Goal: Information Seeking & Learning: Find specific fact

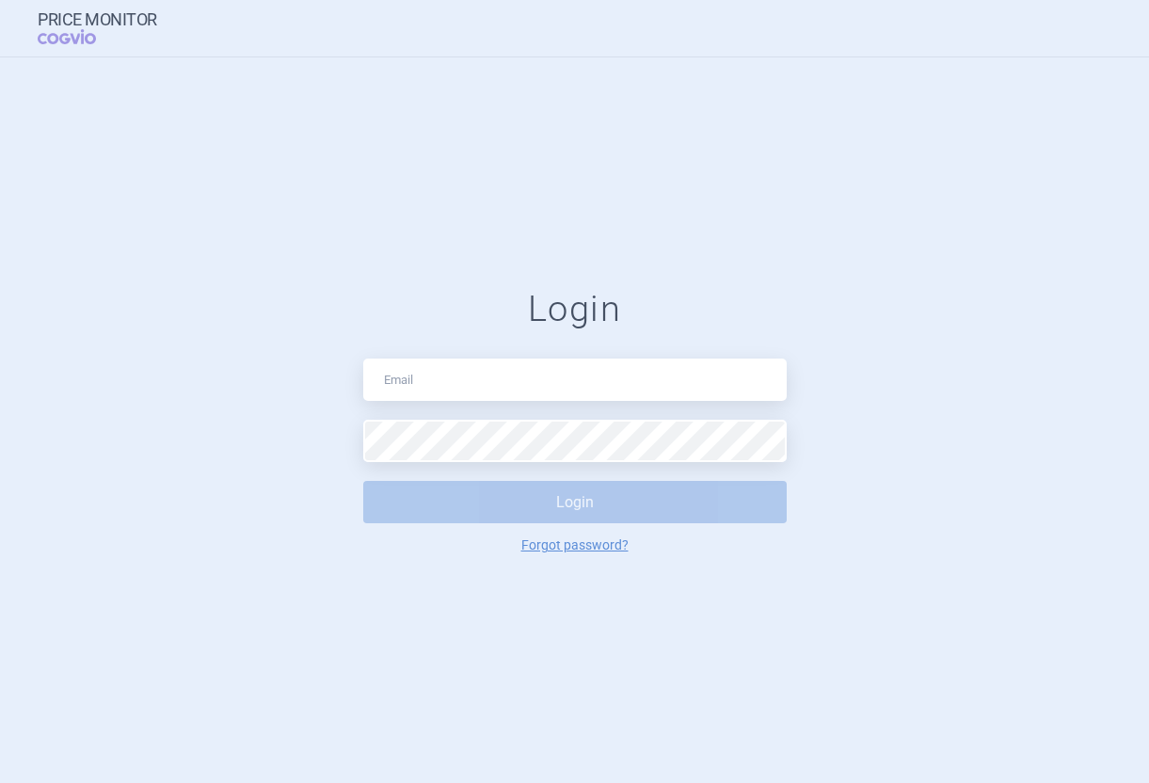
drag, startPoint x: 428, startPoint y: 332, endPoint x: 430, endPoint y: 351, distance: 18.9
click at [428, 343] on div "Login Login Forgot password?" at bounding box center [575, 420] width 424 height 265
click at [435, 376] on input "text" at bounding box center [575, 380] width 424 height 42
type input "[PERSON_NAME][EMAIL_ADDRESS][DOMAIN_NAME]"
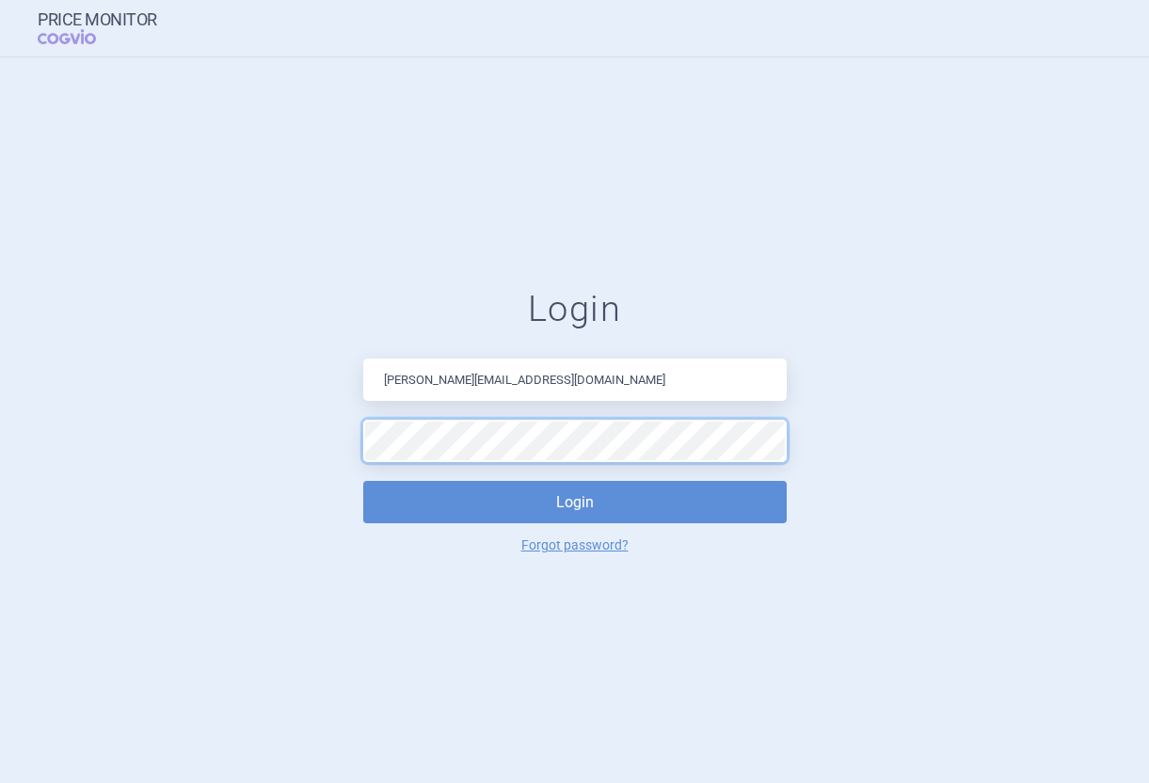
click at [363, 481] on button "Login" at bounding box center [575, 502] width 424 height 42
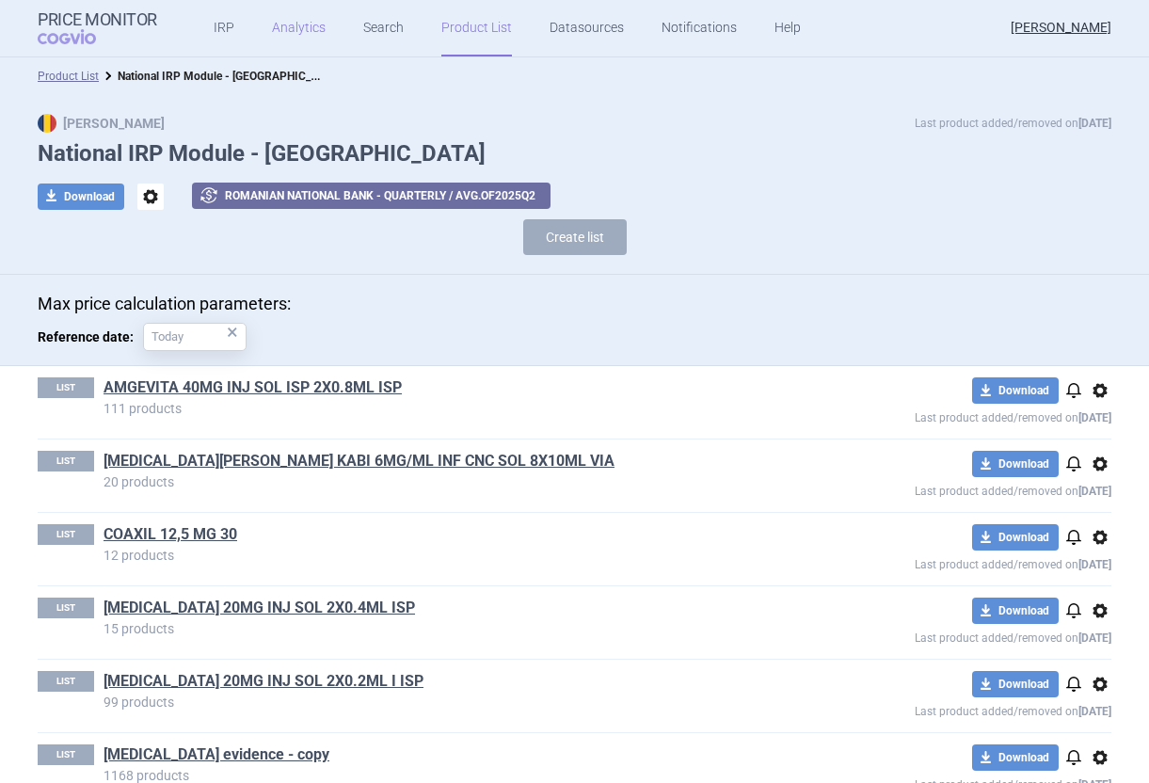
click at [293, 31] on link "Analytics" at bounding box center [299, 28] width 54 height 56
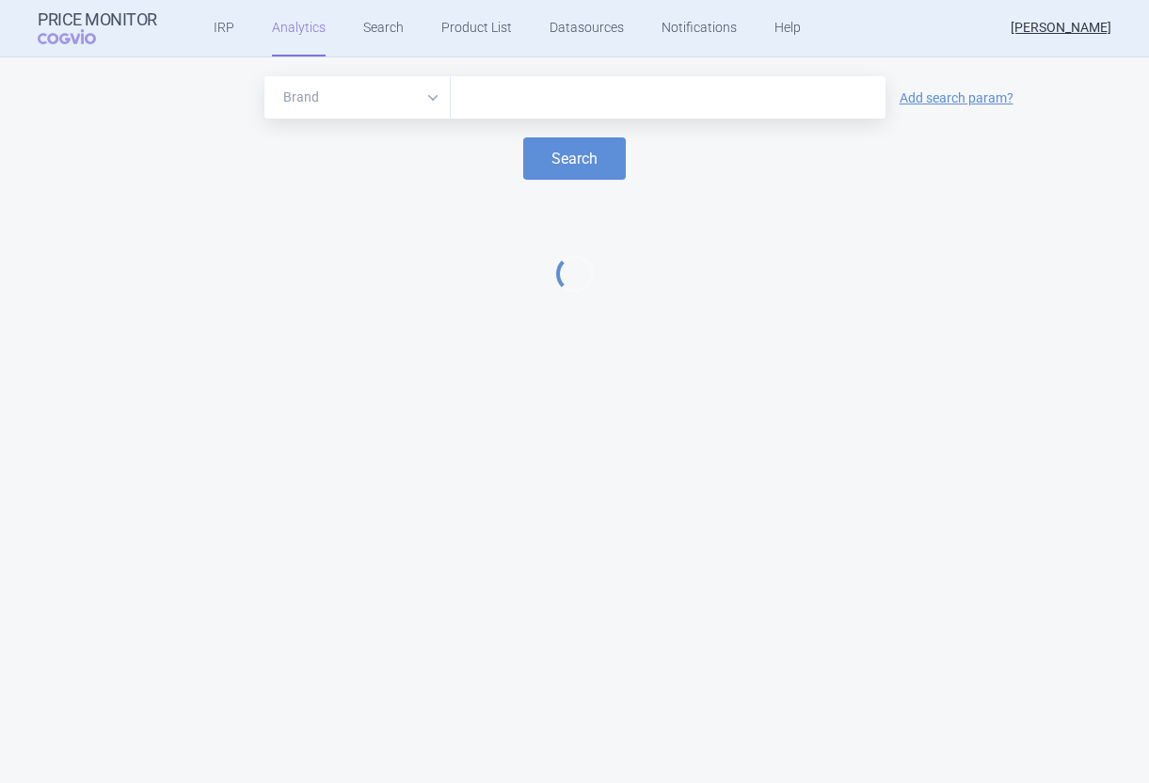
click at [342, 103] on select "Brand ATC/Active substance Therapeutic area" at bounding box center [357, 97] width 186 height 42
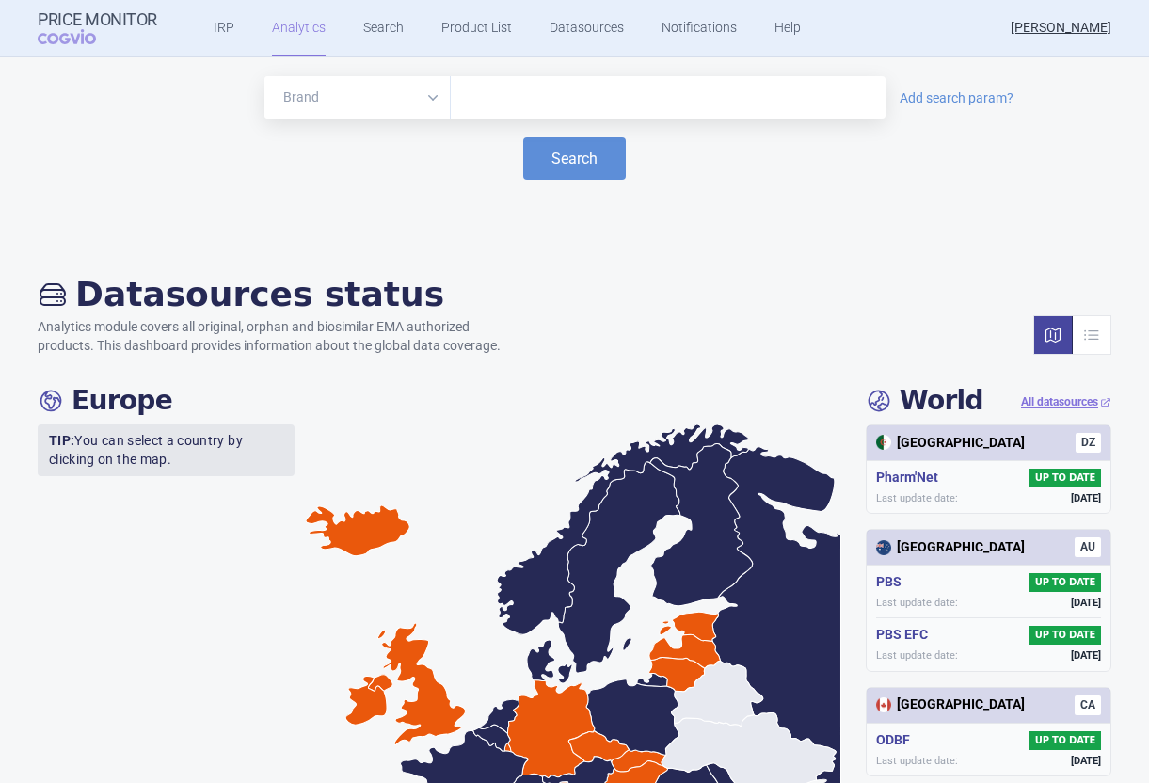
click at [532, 99] on input "text" at bounding box center [668, 98] width 416 height 24
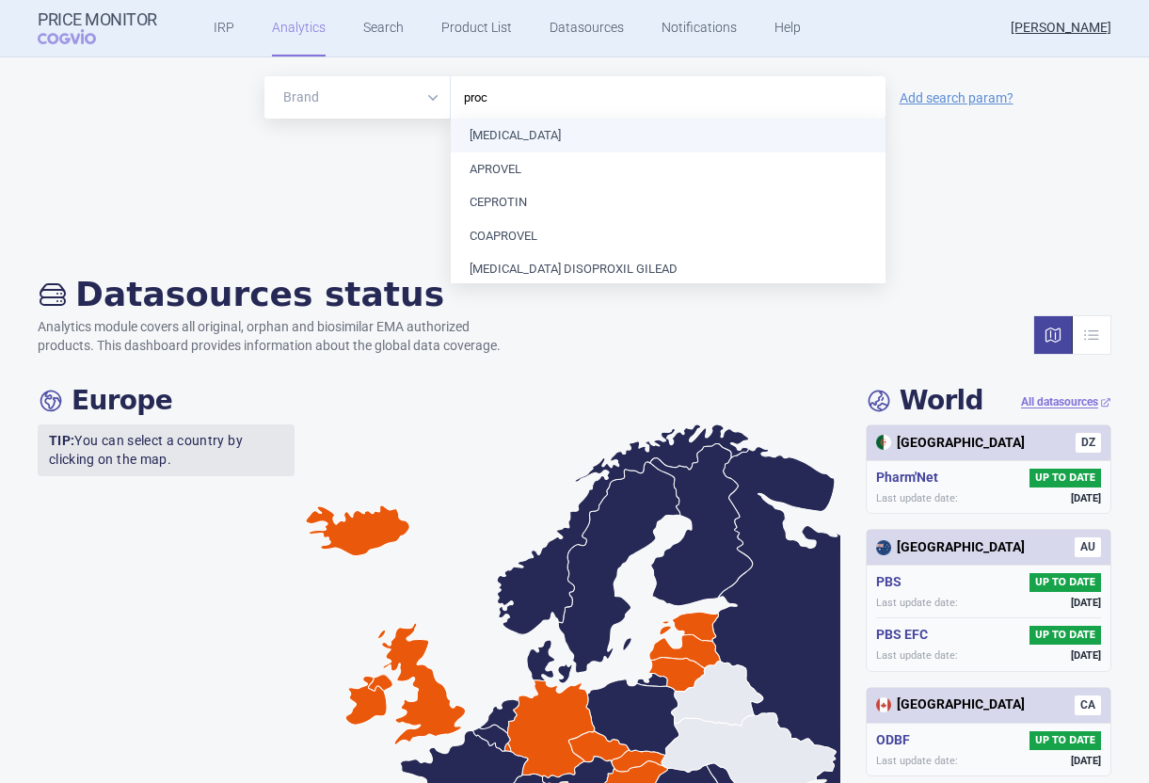
type input "proco"
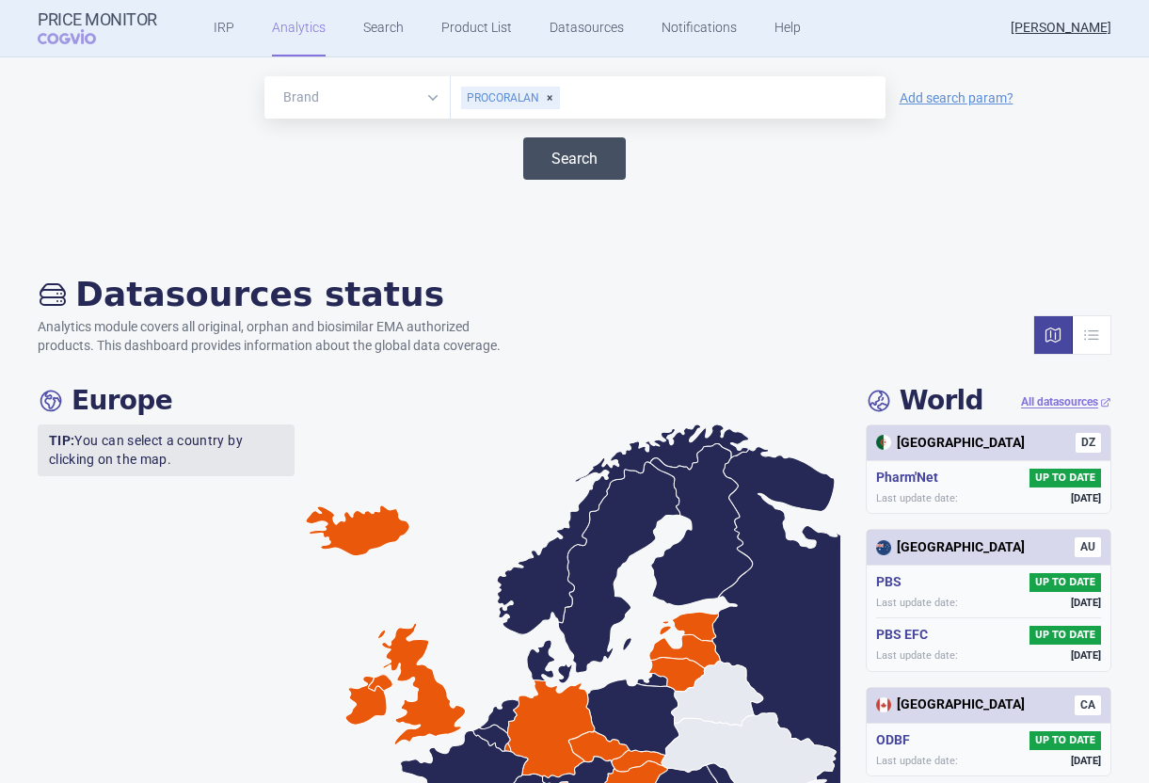
click at [584, 165] on button "Search" at bounding box center [574, 158] width 103 height 42
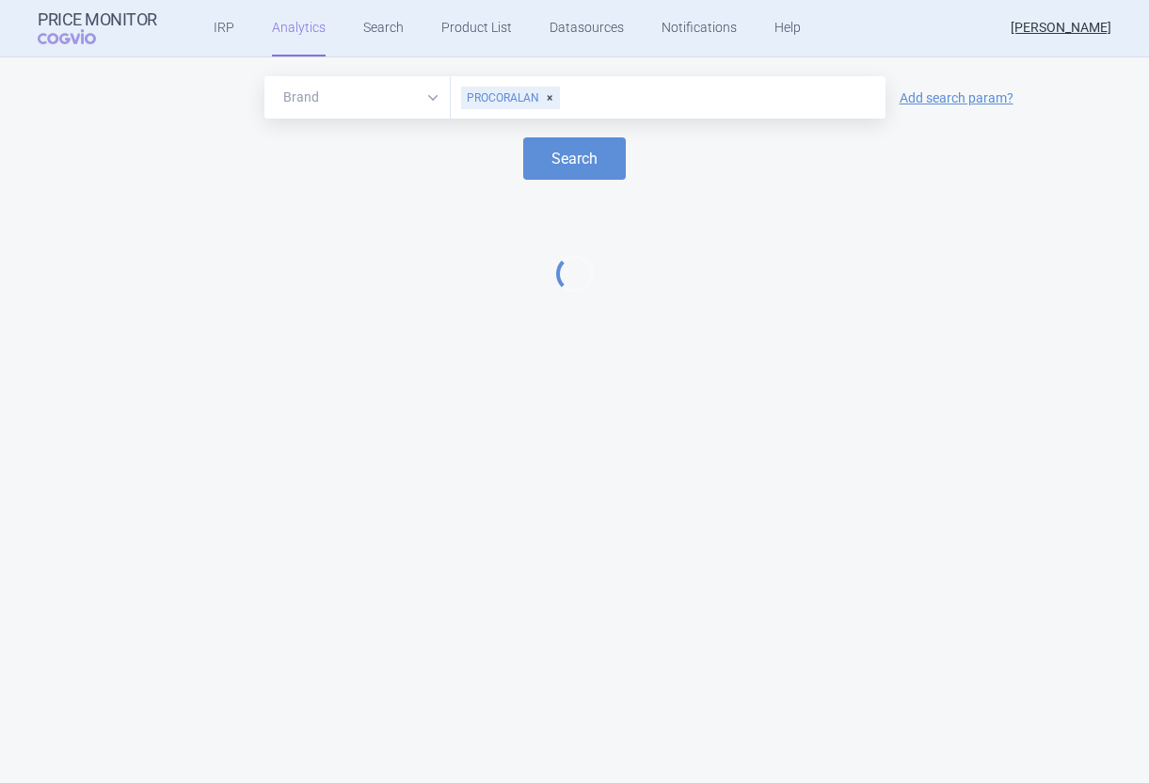
select select "EUR"
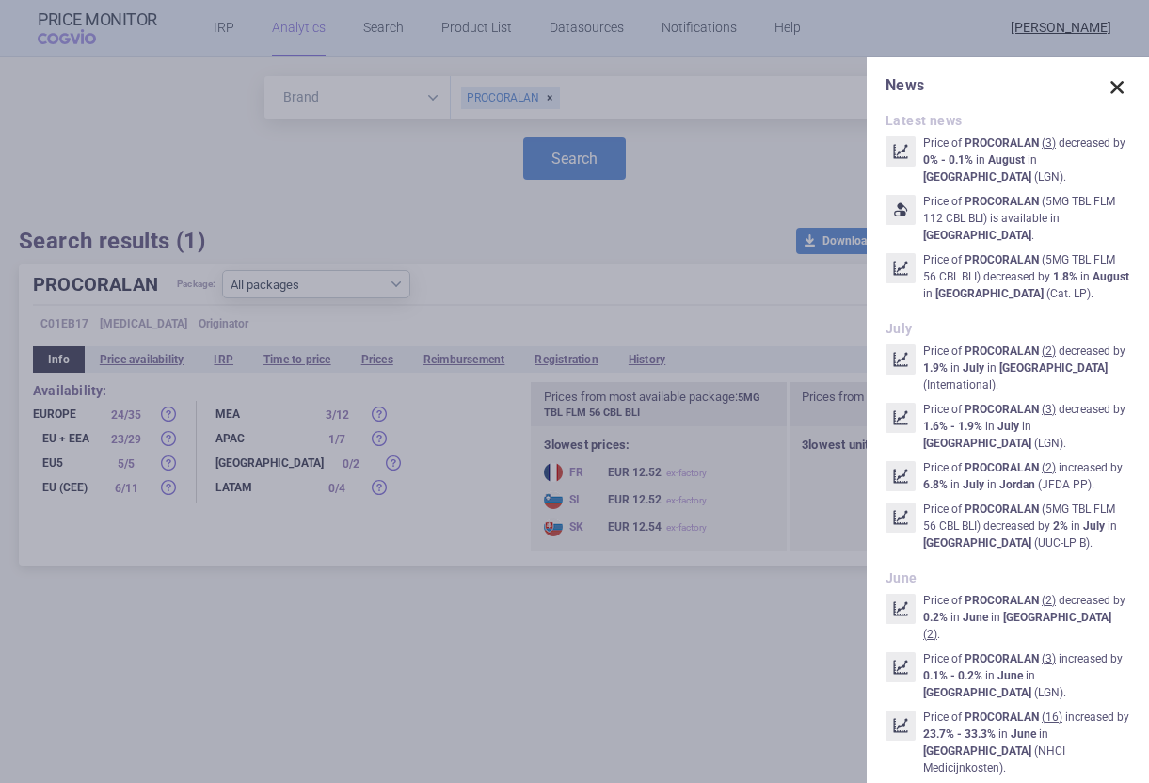
click at [1120, 92] on span at bounding box center [1117, 87] width 26 height 26
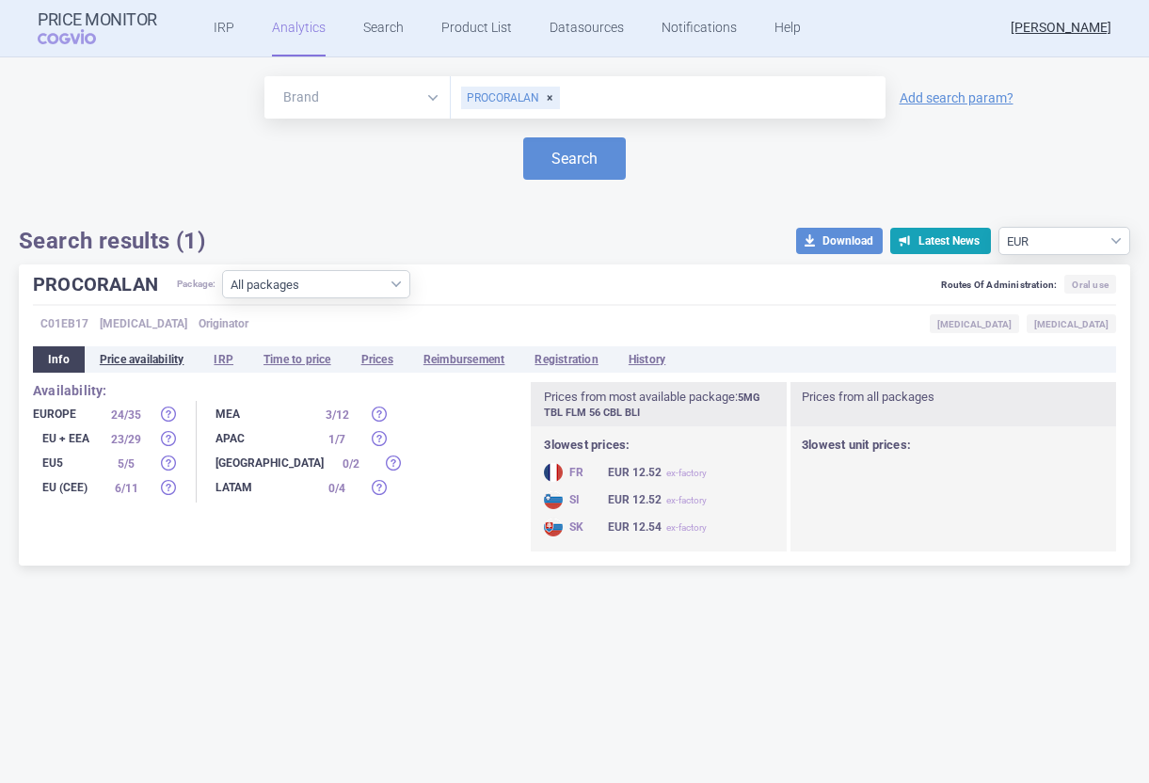
click at [142, 366] on li "Price availability" at bounding box center [142, 359] width 115 height 26
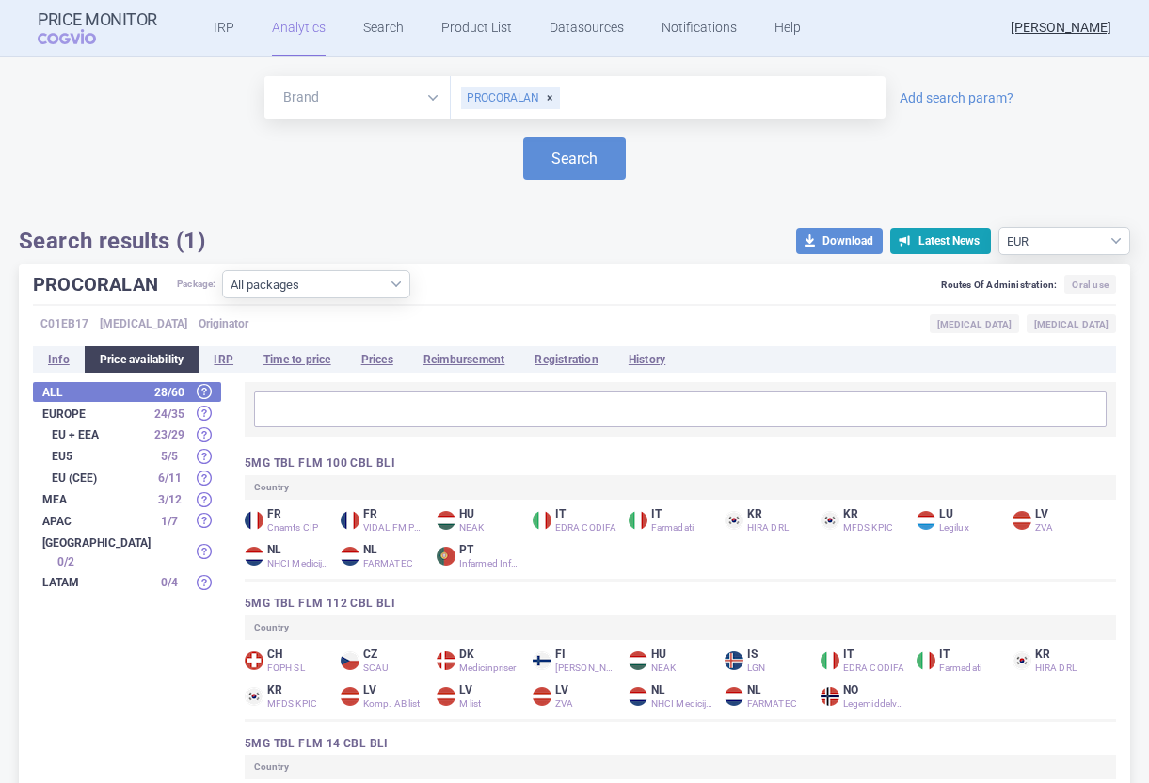
click at [114, 410] on strong "Europe" at bounding box center [94, 413] width 104 height 11
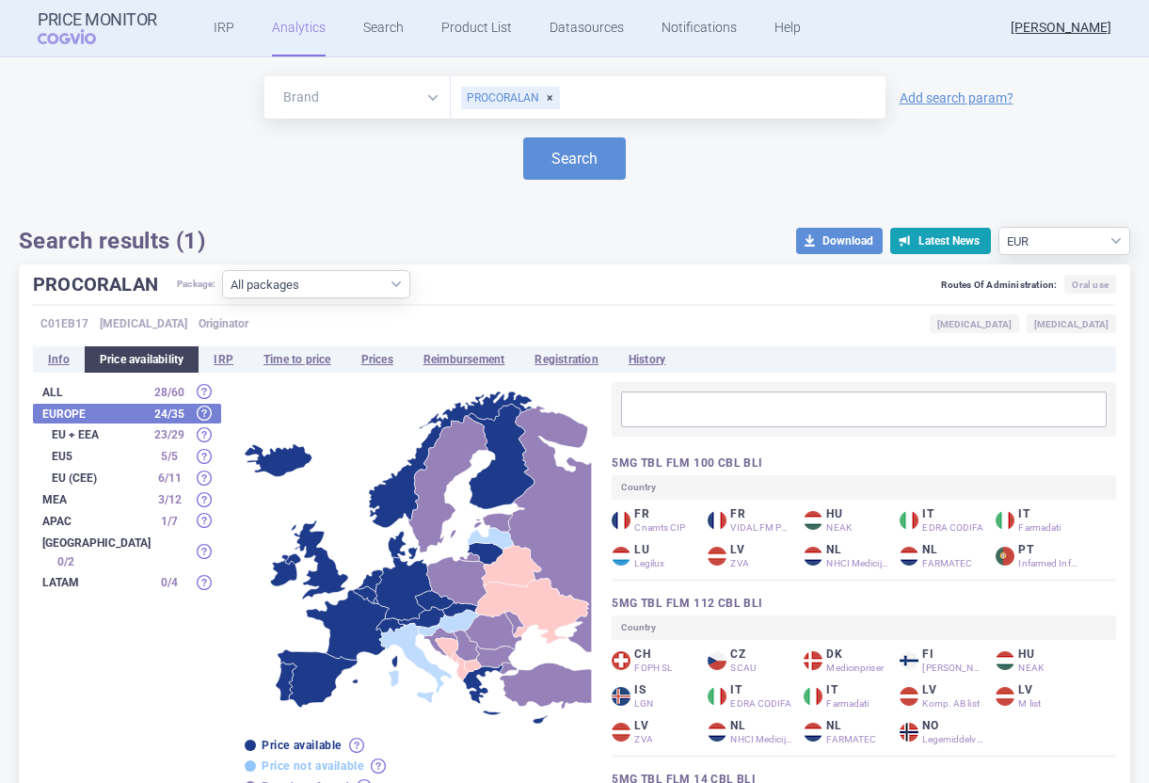
click at [529, 608] on icon "[GEOGRAPHIC_DATA]" at bounding box center [531, 611] width 113 height 65
click at [542, 613] on icon "[GEOGRAPHIC_DATA]" at bounding box center [531, 611] width 113 height 65
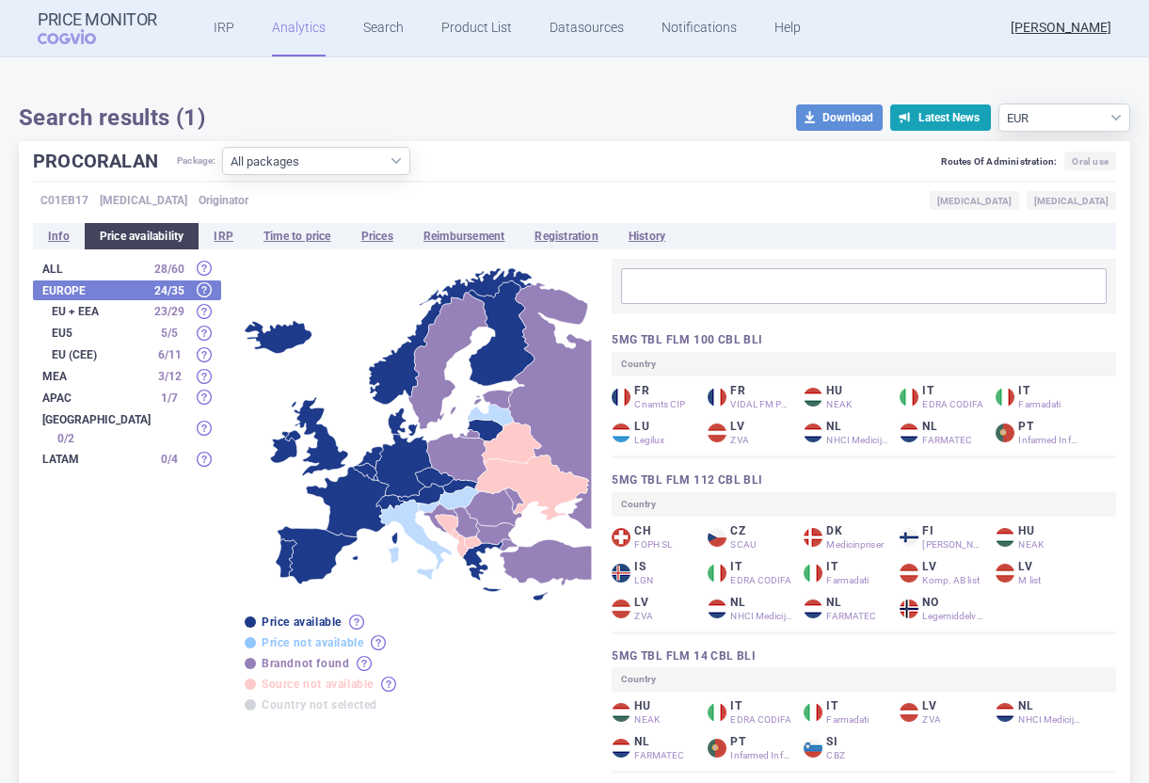
scroll to position [130, 0]
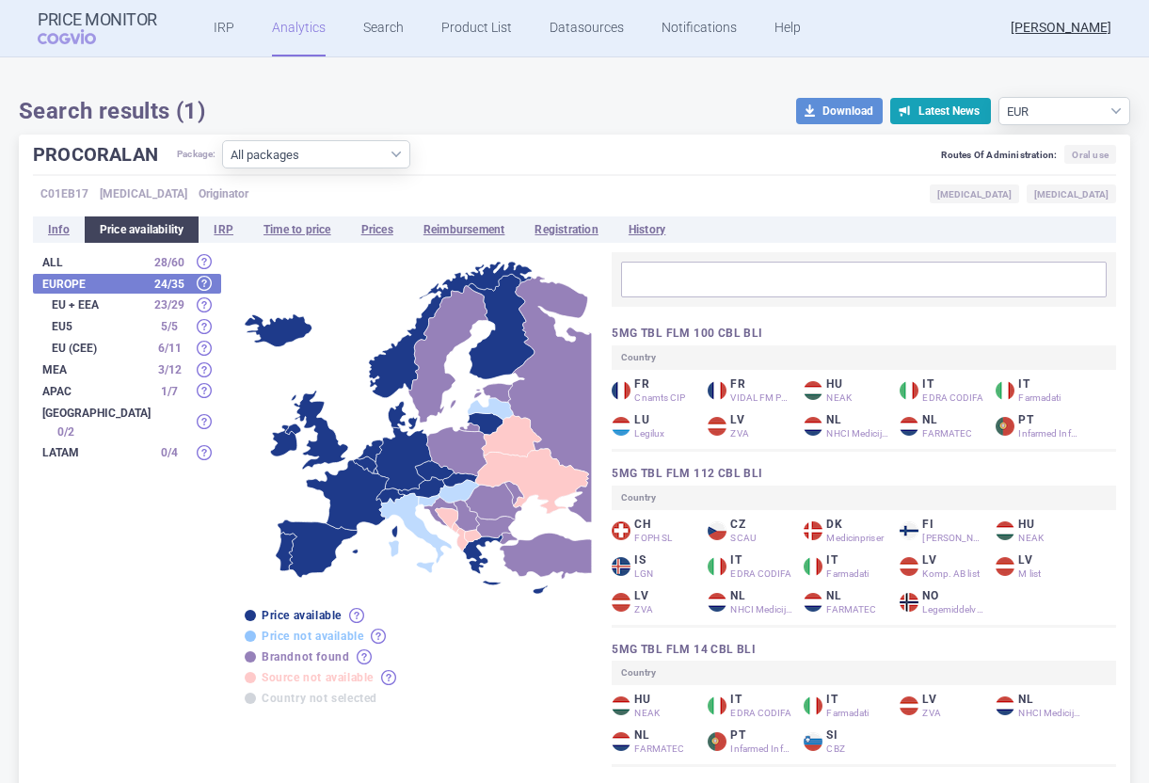
click at [494, 504] on icon "[GEOGRAPHIC_DATA]" at bounding box center [493, 502] width 57 height 38
click at [485, 511] on icon "[GEOGRAPHIC_DATA]" at bounding box center [493, 502] width 57 height 38
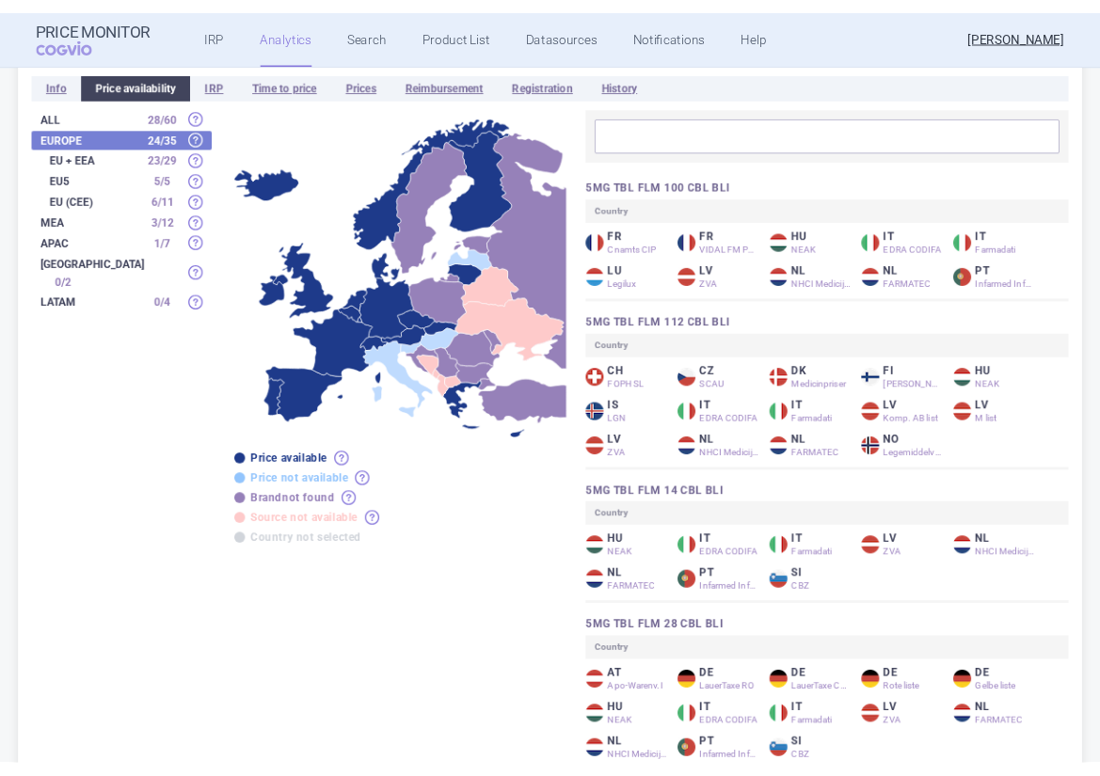
scroll to position [0, 0]
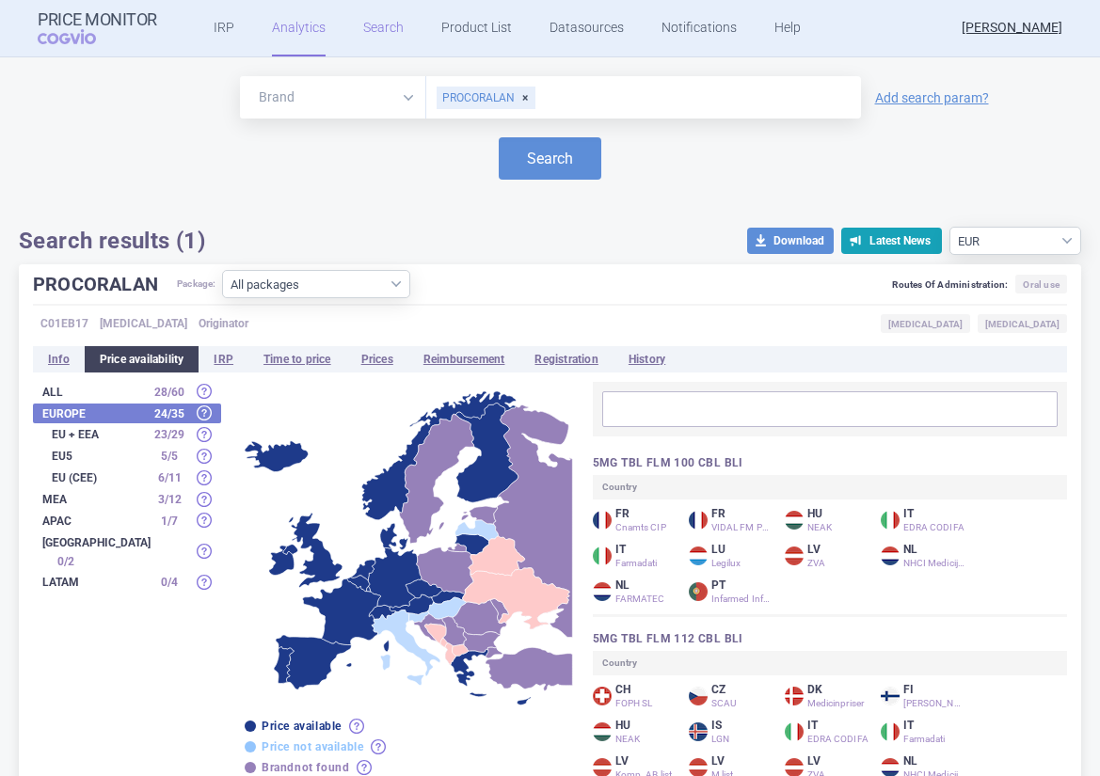
click at [373, 27] on link "Search" at bounding box center [383, 28] width 40 height 56
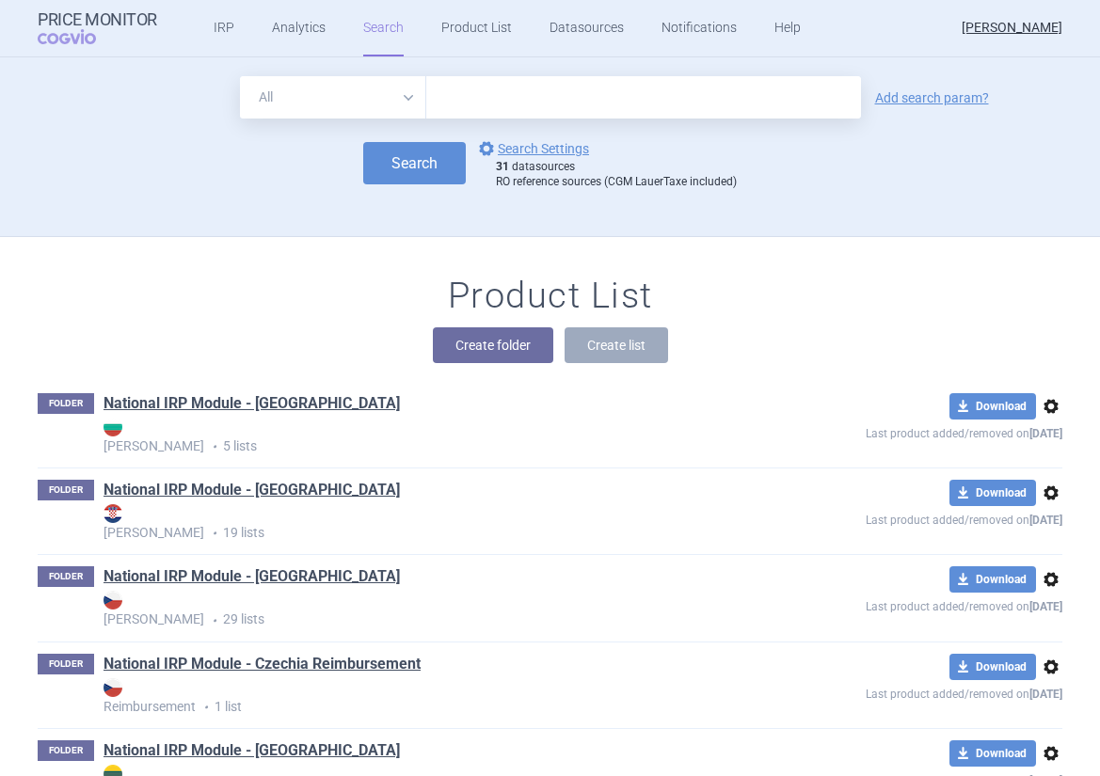
click at [381, 102] on select "All Brand Name ATC Company Active Substance Country Newer than" at bounding box center [333, 97] width 186 height 42
select select "mah"
click at [240, 76] on select "All Brand Name ATC Company Active Substance Country Newer than" at bounding box center [333, 97] width 186 height 42
click at [501, 109] on input "text" at bounding box center [643, 97] width 435 height 42
type input "servier"
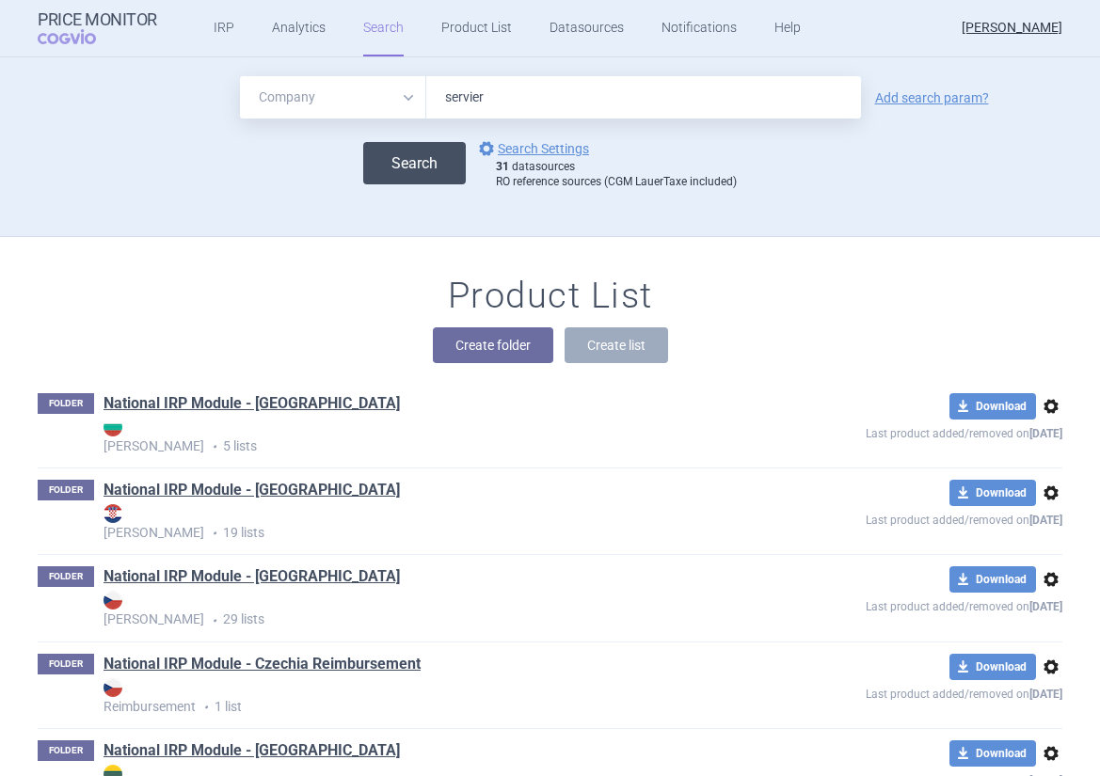
click at [456, 162] on button "Search" at bounding box center [414, 163] width 103 height 42
select select "mah"
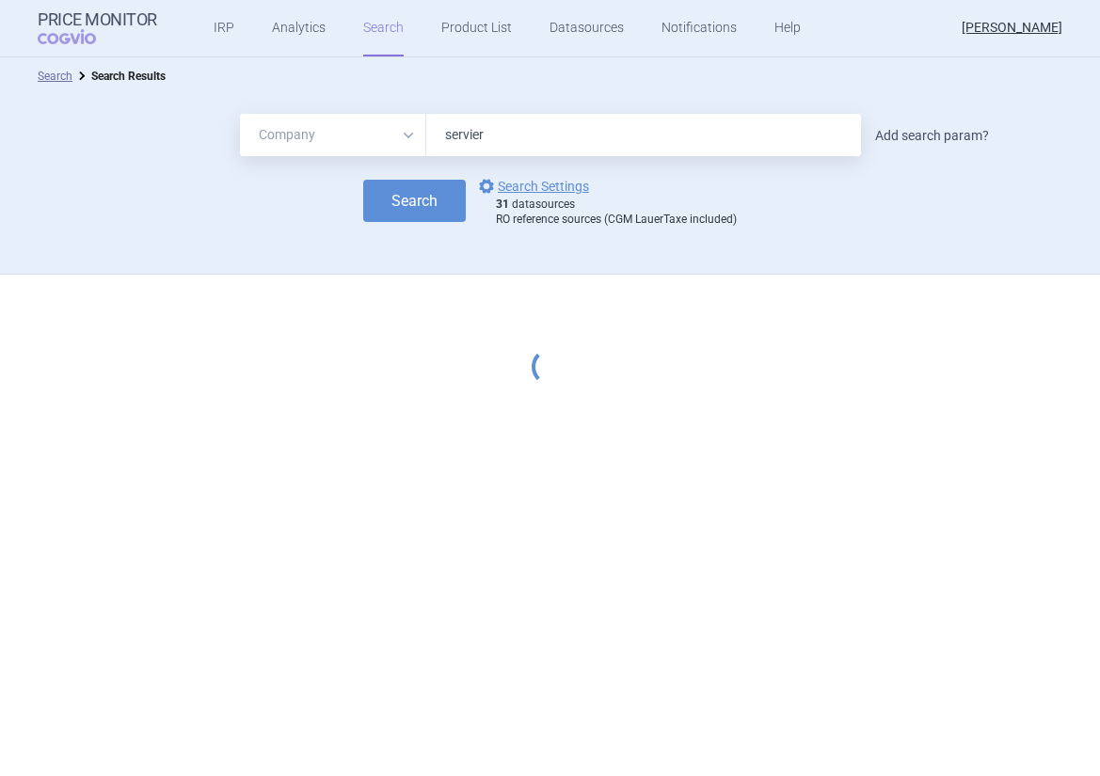
click at [921, 133] on link "Add search param?" at bounding box center [932, 135] width 114 height 13
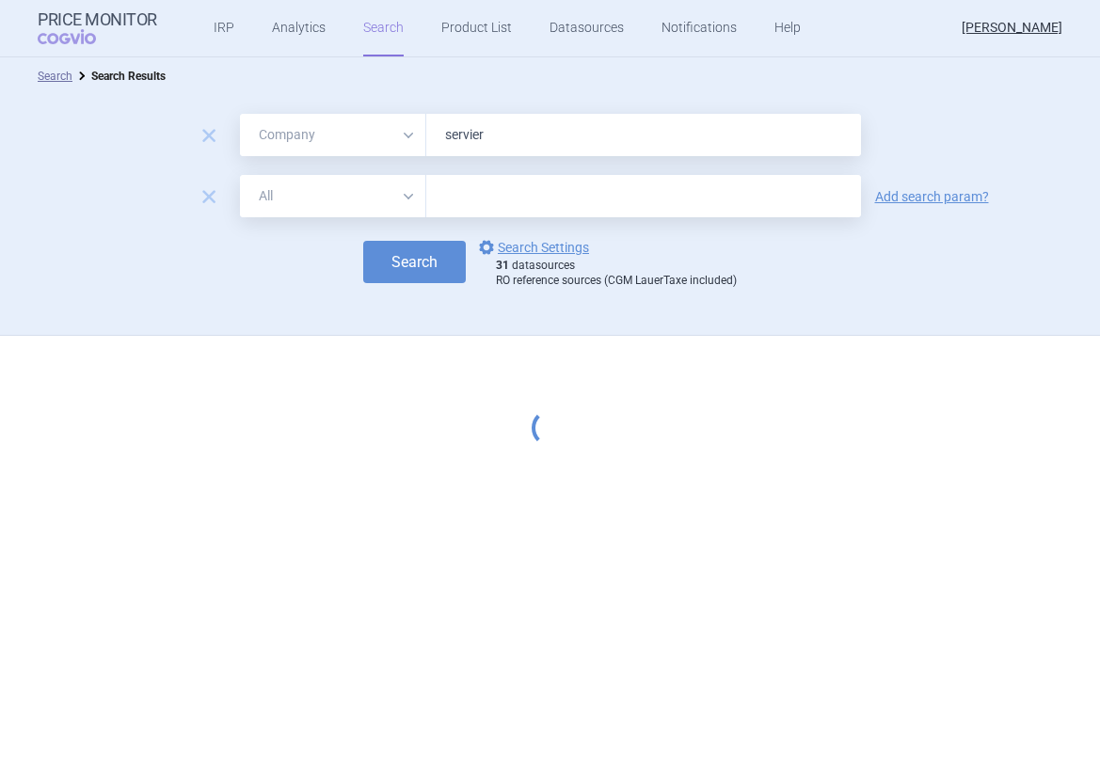
click at [283, 183] on select "All Brand Name ATC Company Active Substance Country Newer than" at bounding box center [333, 196] width 186 height 42
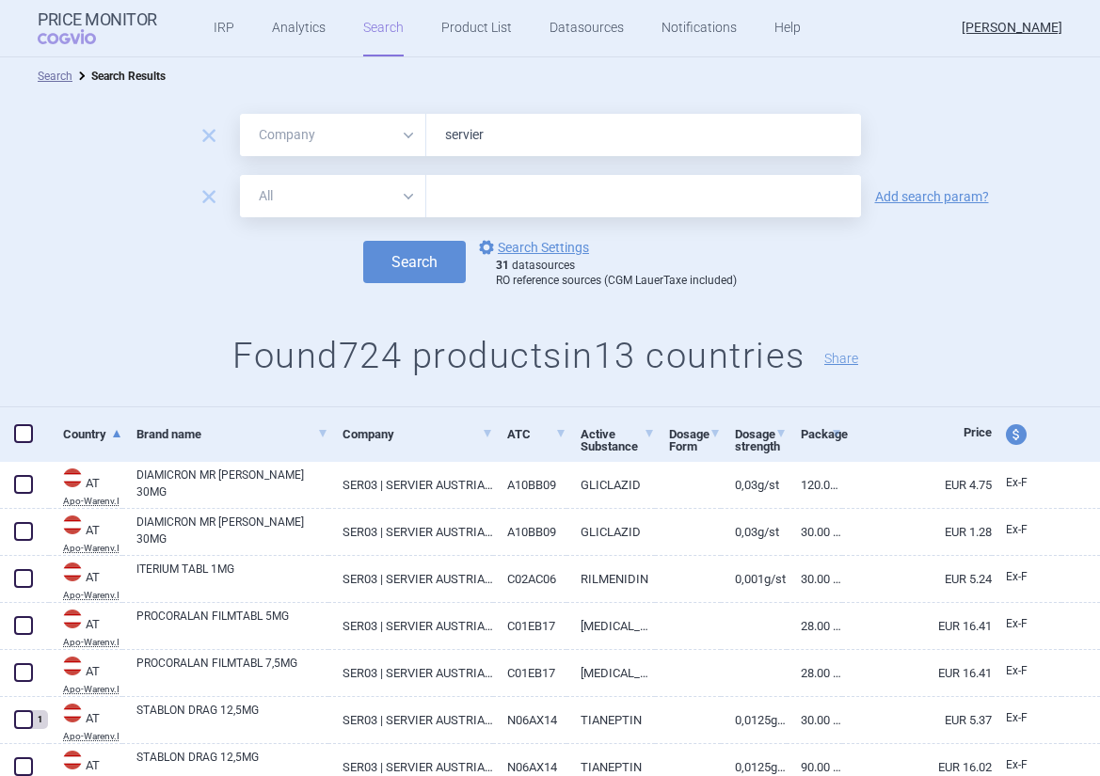
select select "country"
click at [240, 175] on select "All Brand Name ATC Company Active Substance Country Newer than" at bounding box center [333, 196] width 186 height 42
drag, startPoint x: 489, startPoint y: 236, endPoint x: 489, endPoint y: 219, distance: 16.9
click at [489, 220] on form "remove All Brand Name ATC Company Active Substance Country Newer than servier r…" at bounding box center [550, 201] width 1100 height 174
click at [489, 202] on input "text" at bounding box center [644, 196] width 416 height 24
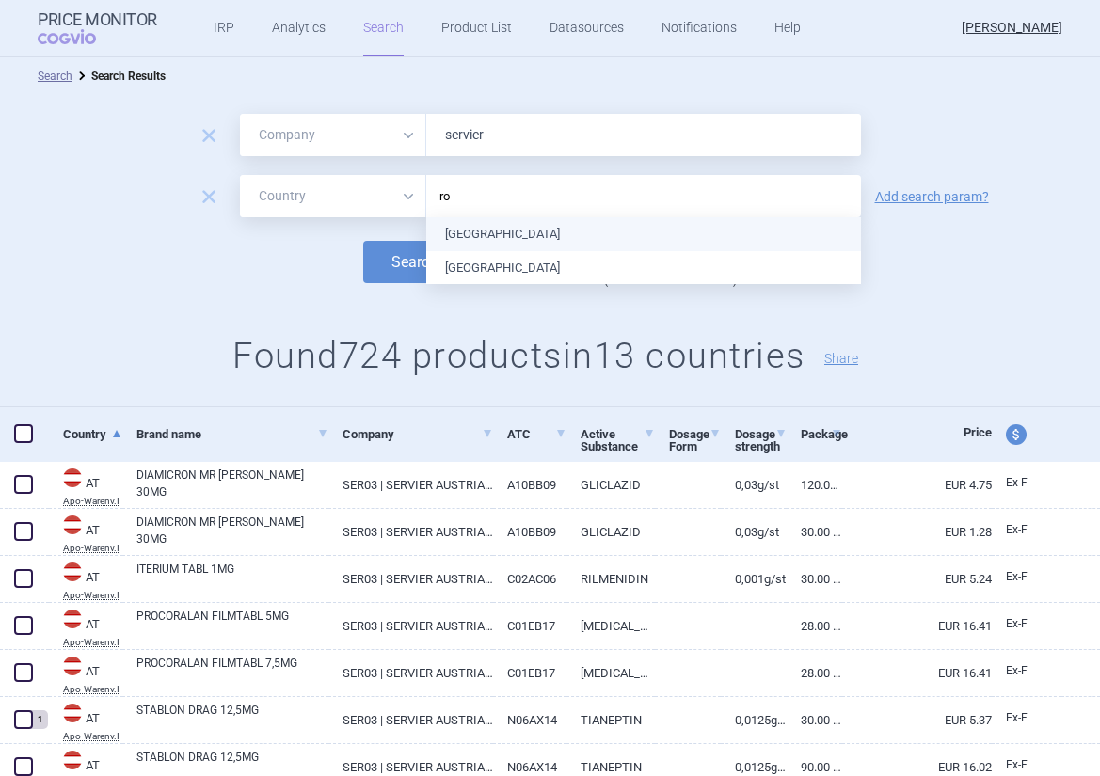
type input "rom"
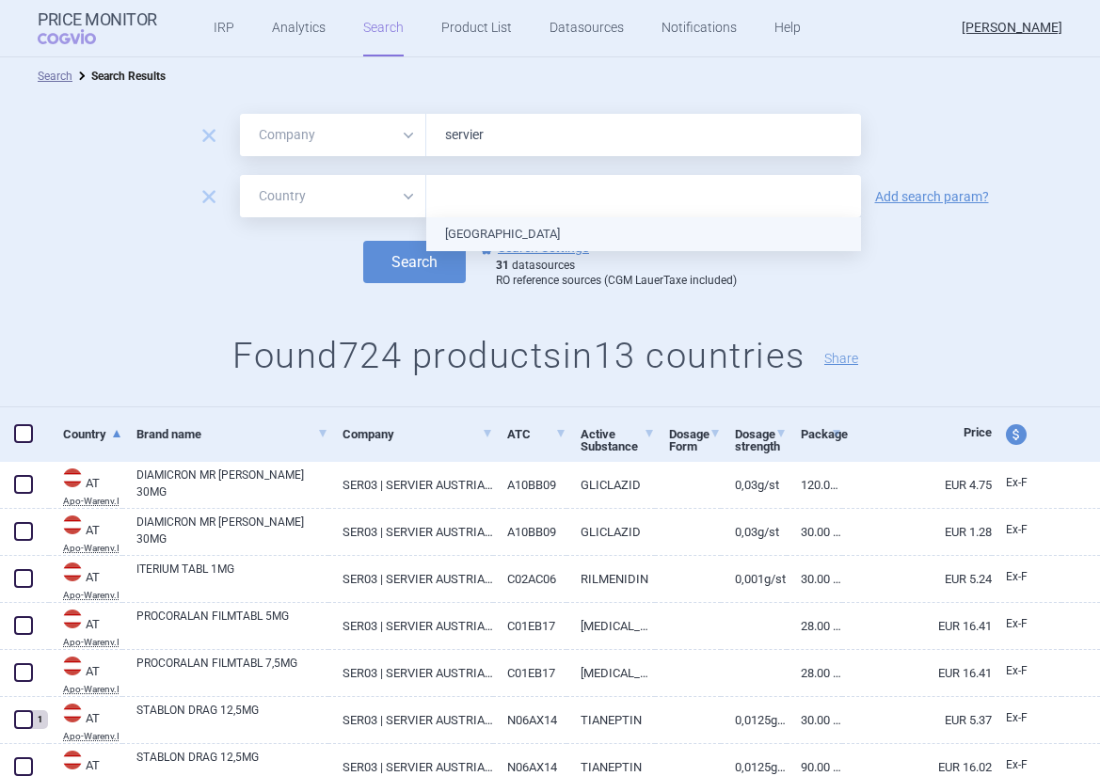
click at [517, 233] on ul "[GEOGRAPHIC_DATA]" at bounding box center [643, 234] width 435 height 34
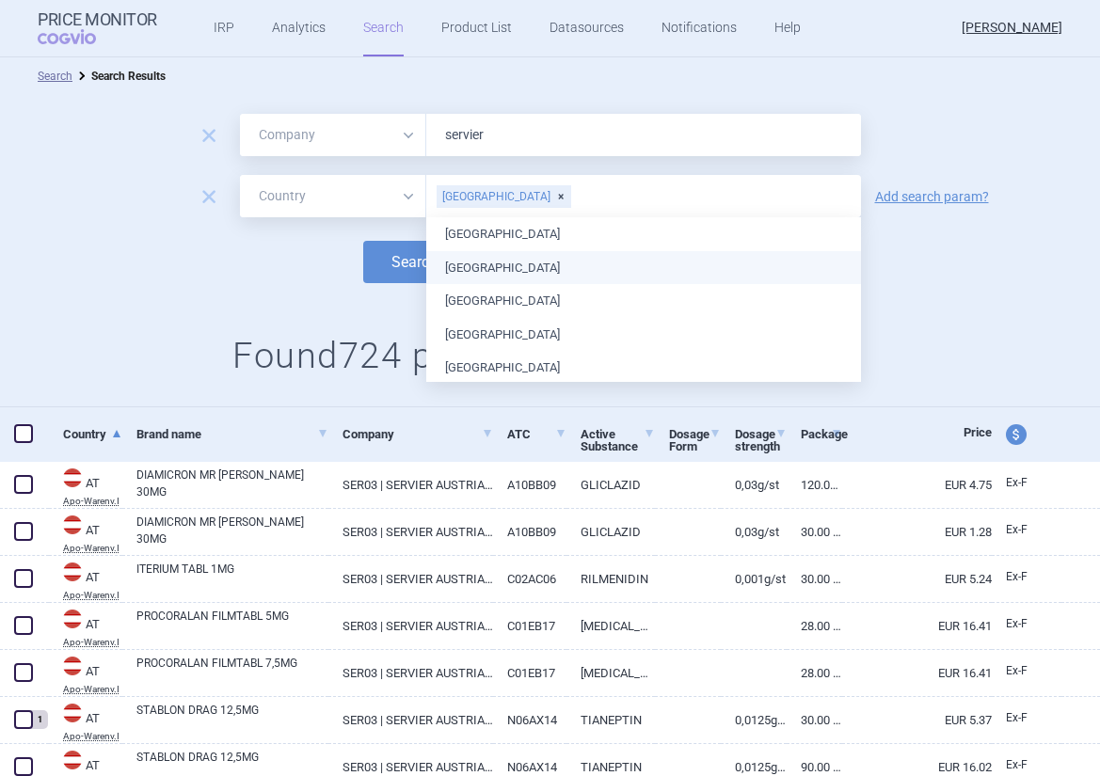
click at [319, 272] on div "Search options Search Settings 31 datasources RO reference sources ([MEDICAL_DA…" at bounding box center [550, 262] width 1100 height 52
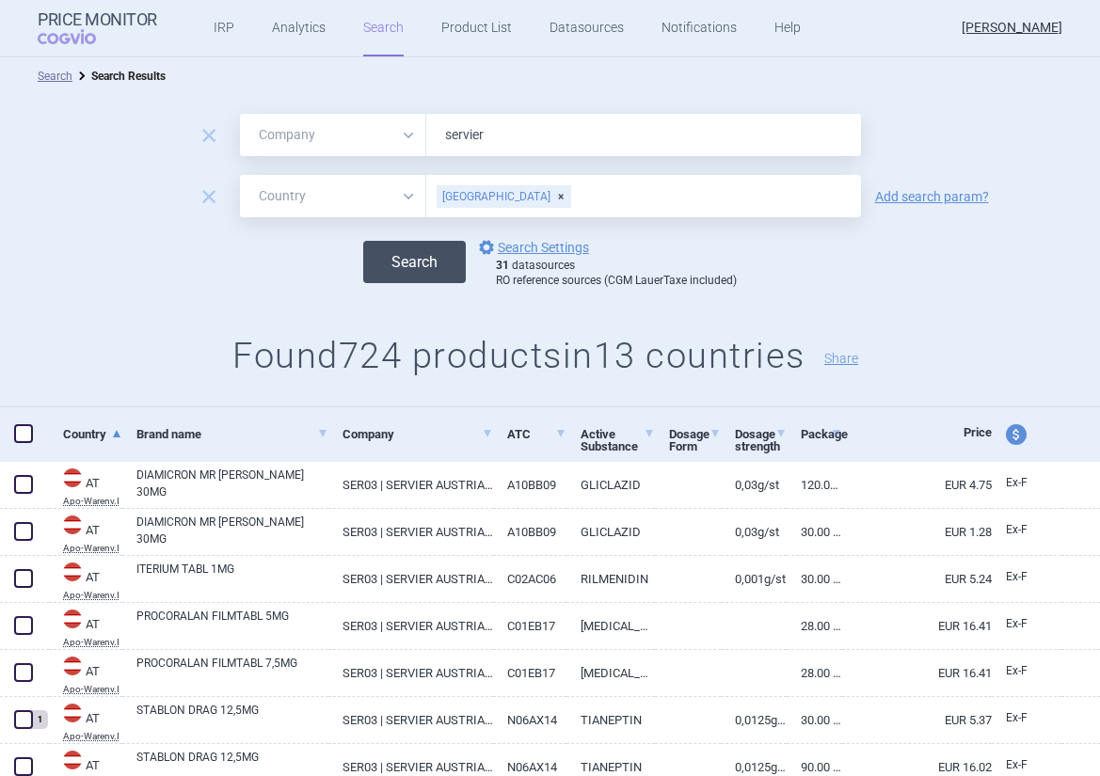
click at [431, 269] on button "Search" at bounding box center [414, 262] width 103 height 42
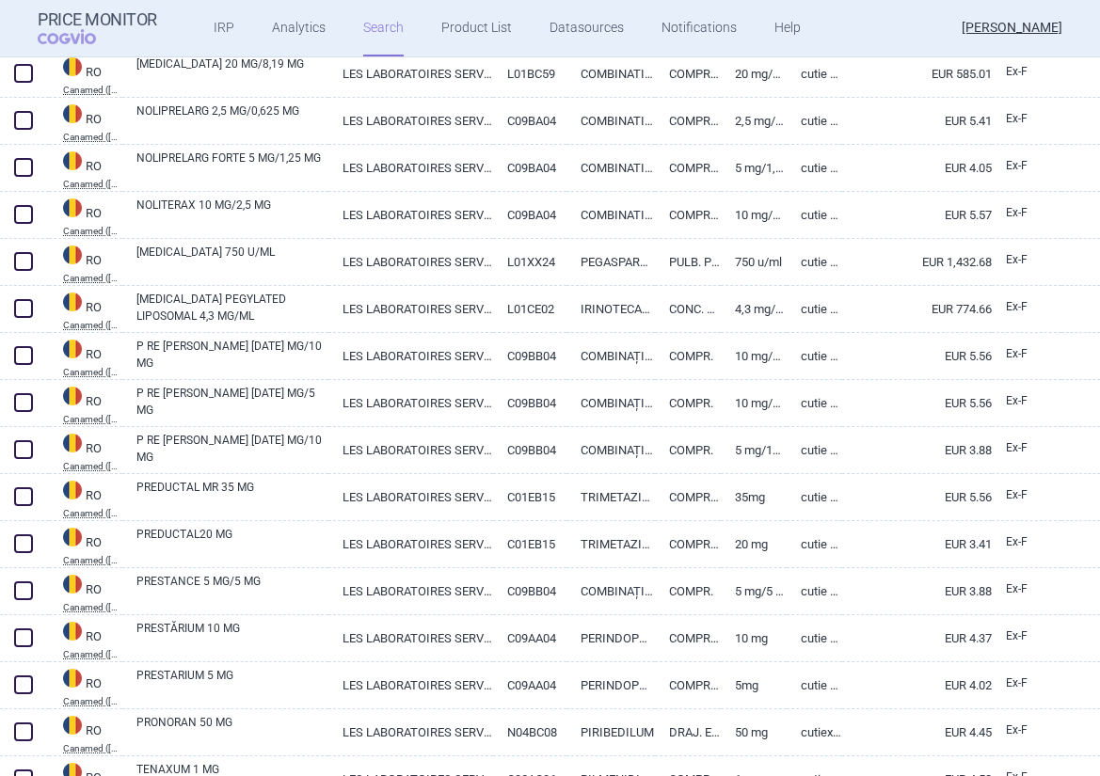
scroll to position [207, 0]
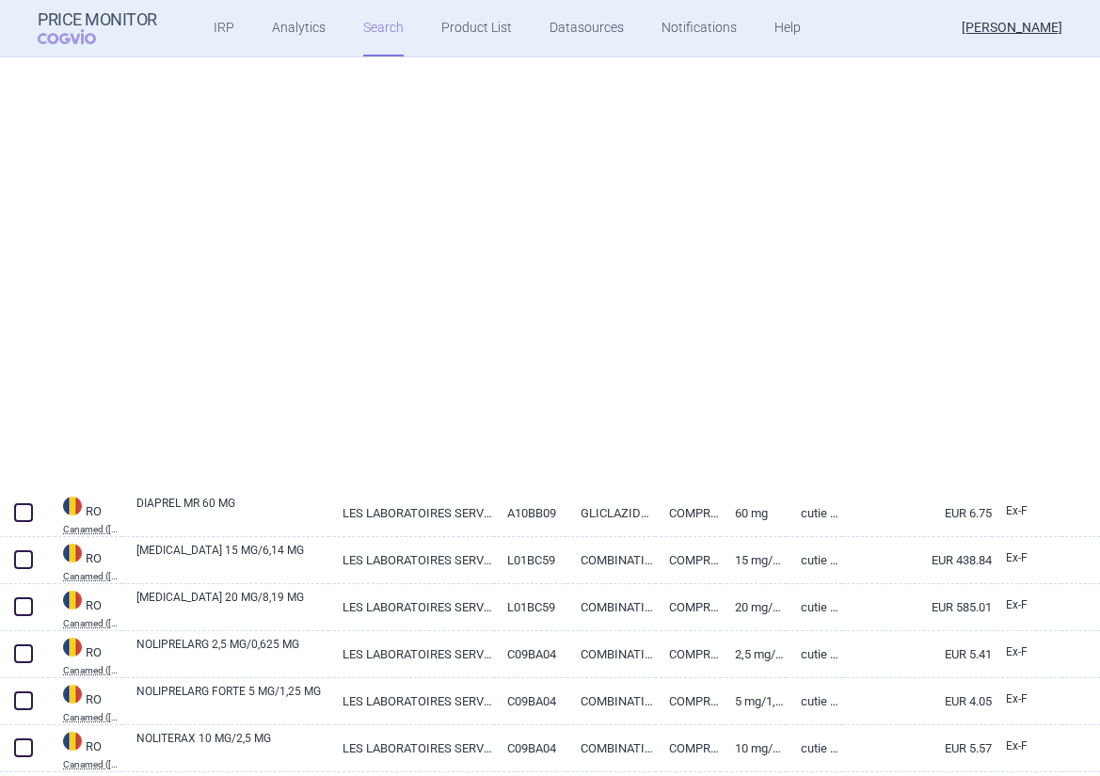
select select "mah"
select select "country"
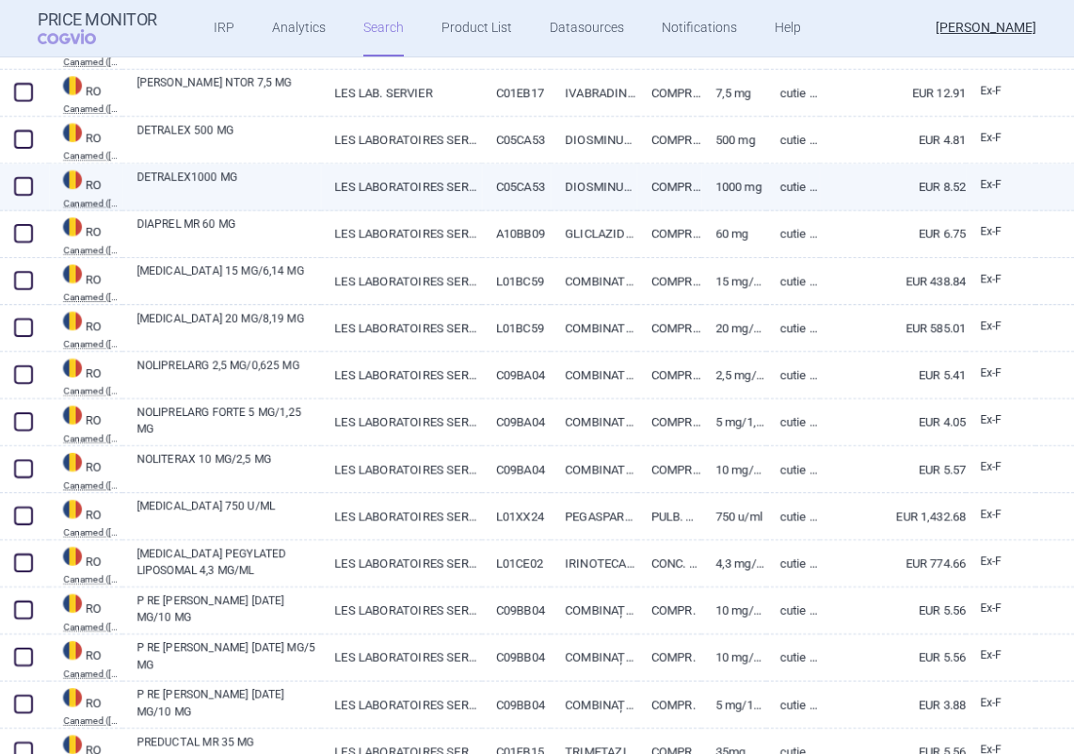
scroll to position [495, 0]
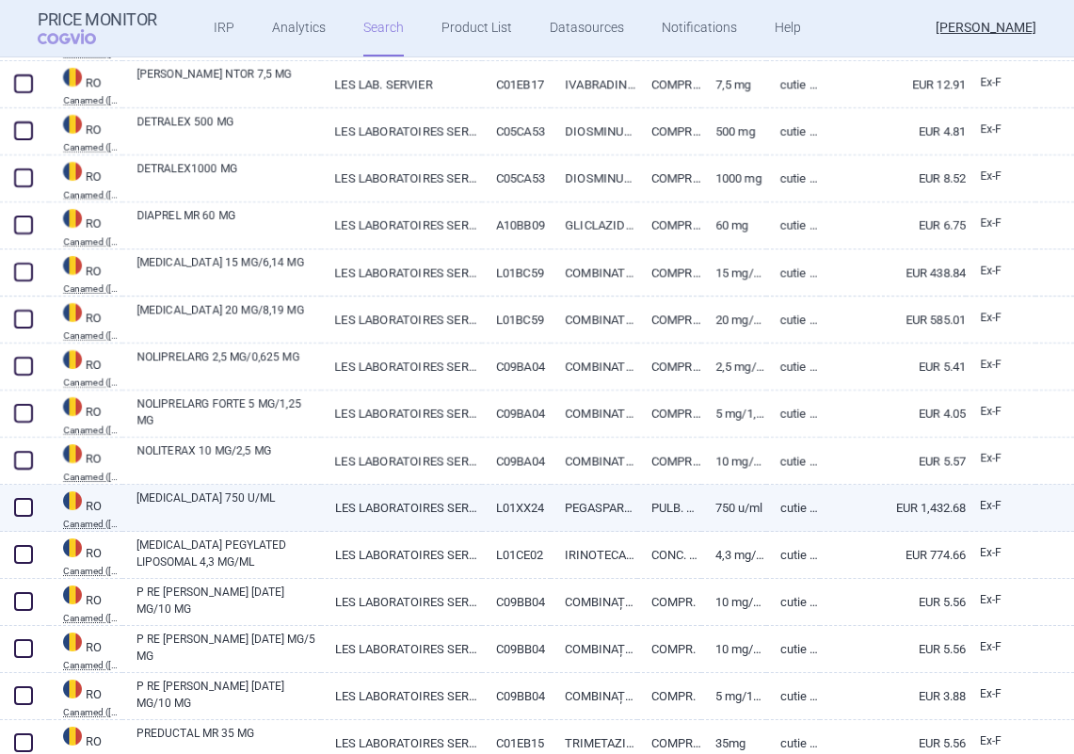
click at [140, 493] on link "[MEDICAL_DATA] 750 U/ML" at bounding box center [228, 506] width 184 height 34
select select "EUR"
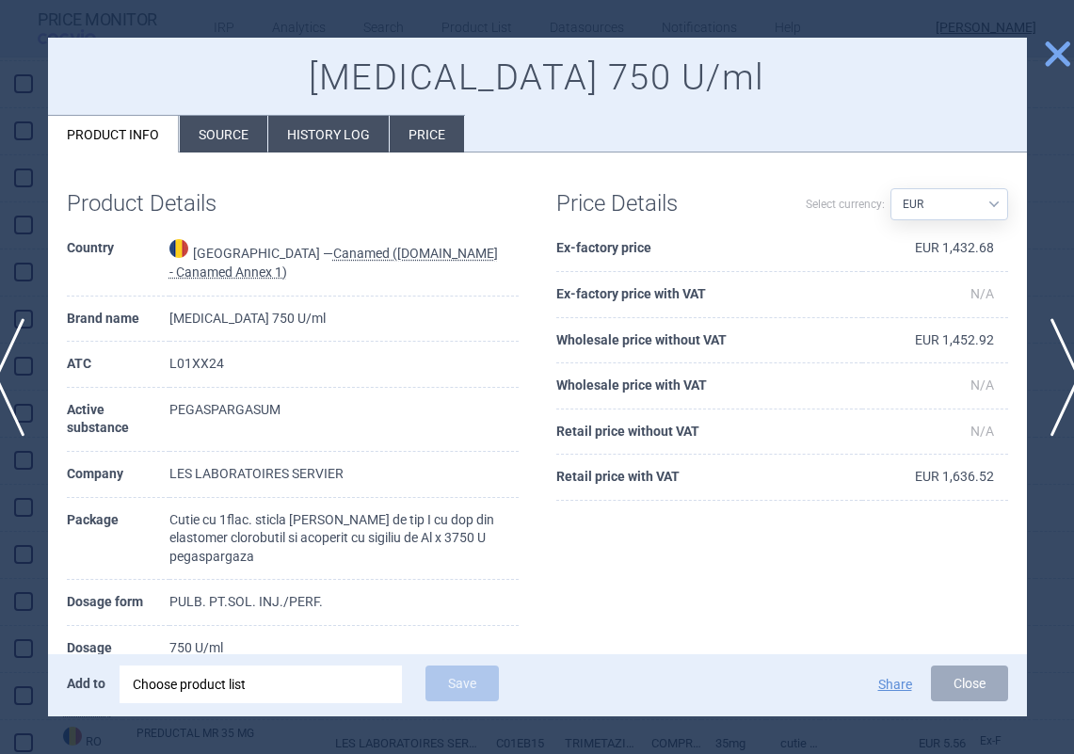
click at [1059, 62] on span "close" at bounding box center [1057, 54] width 33 height 33
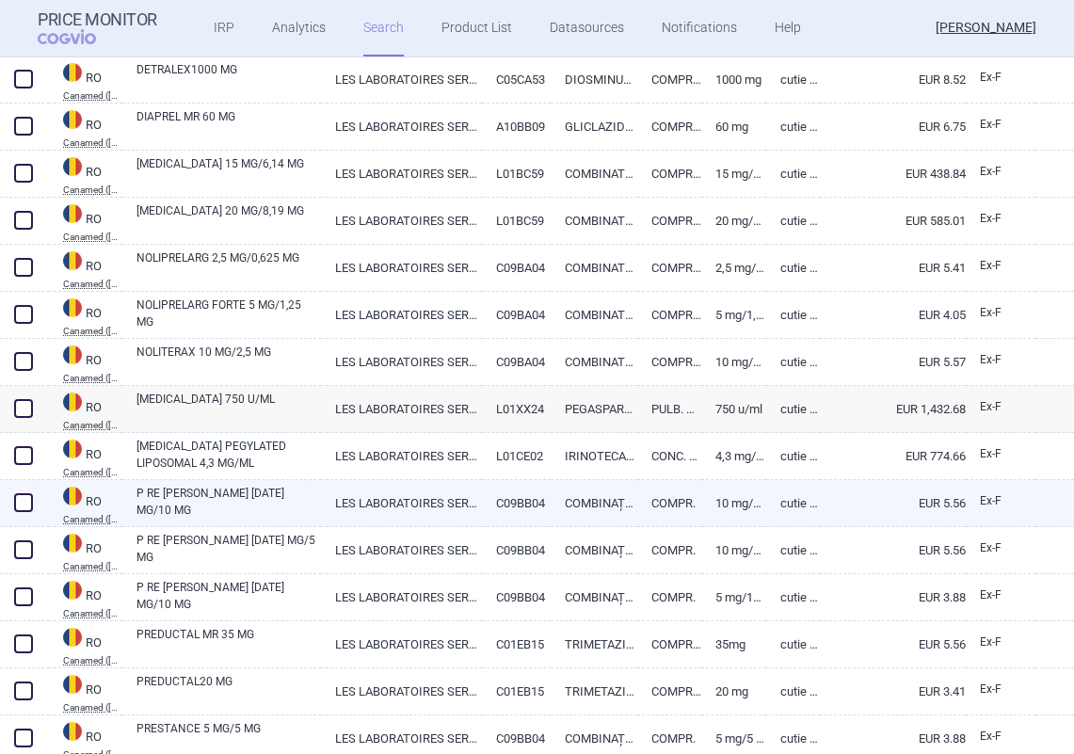
scroll to position [599, 0]
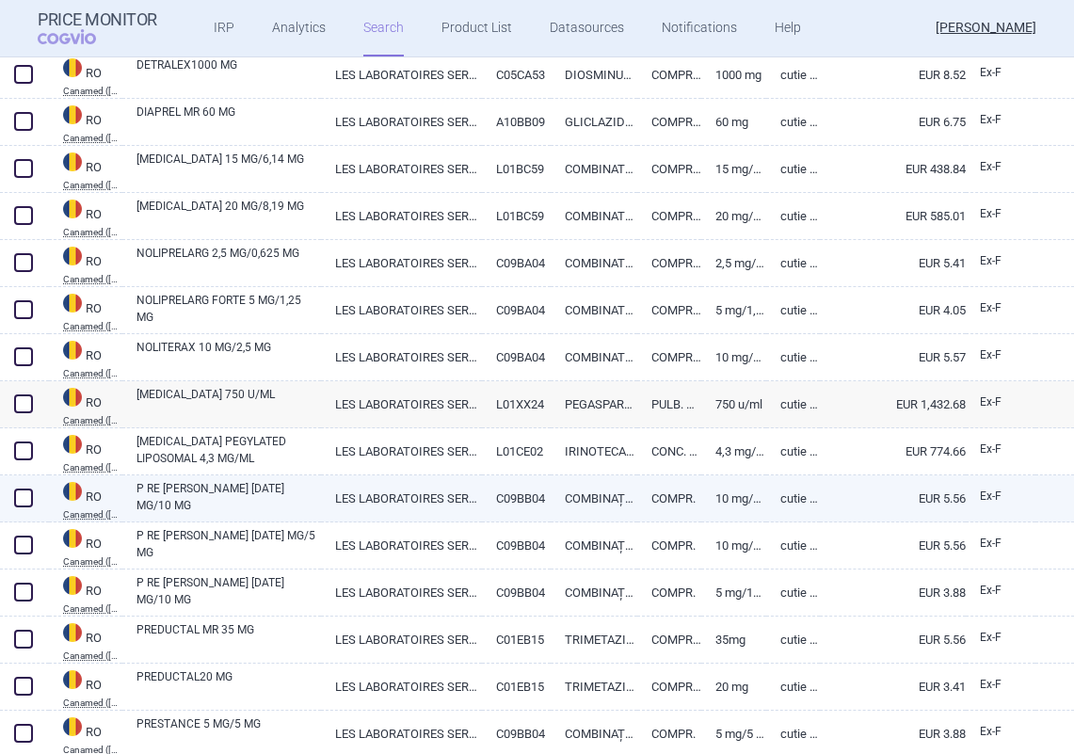
click at [194, 491] on link "P RE [PERSON_NAME] [DATE] MG/10 MG" at bounding box center [228, 497] width 184 height 34
select select "EUR"
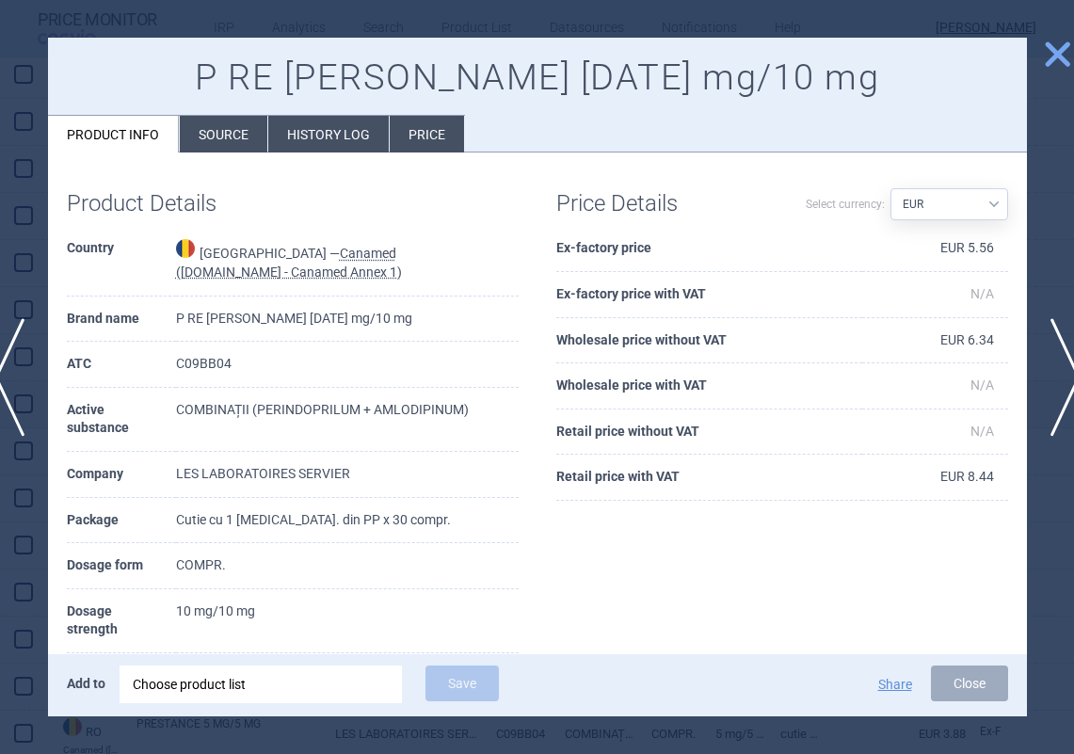
click at [228, 126] on li "Source" at bounding box center [224, 134] width 88 height 37
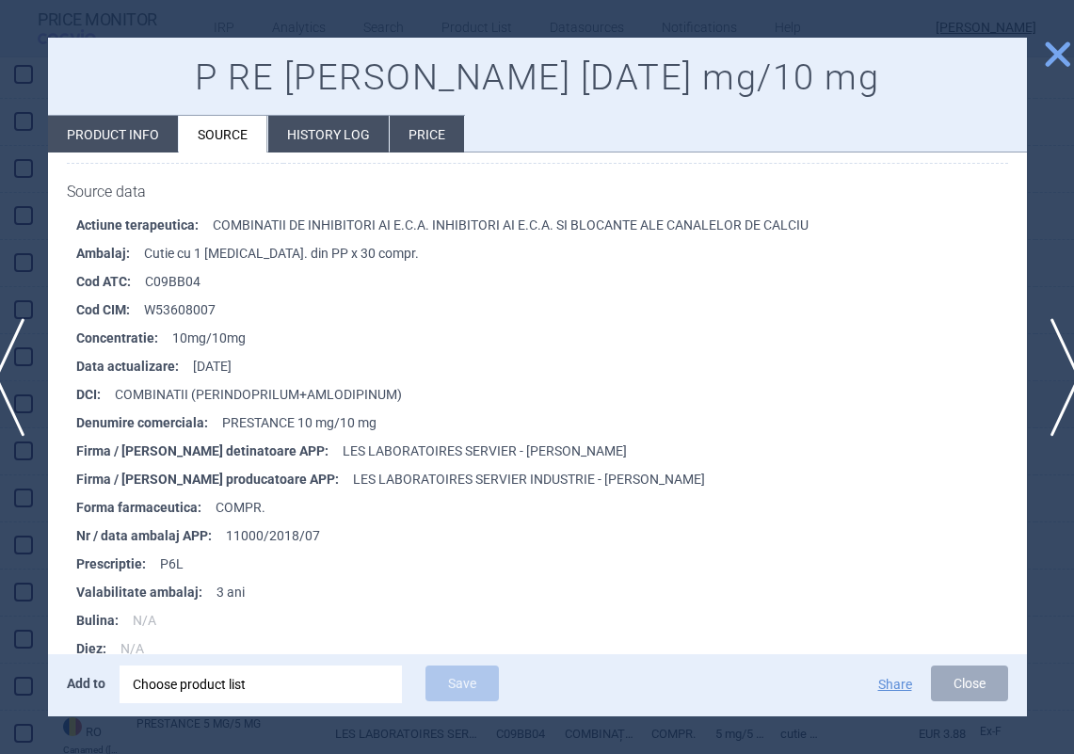
scroll to position [1057, 0]
click at [247, 408] on li "Denumire comerciala : PRESTANCE 10 mg/10 mg" at bounding box center [551, 422] width 951 height 28
copy li "PRESTANCE"
click at [952, 685] on button "Close" at bounding box center [969, 683] width 77 height 36
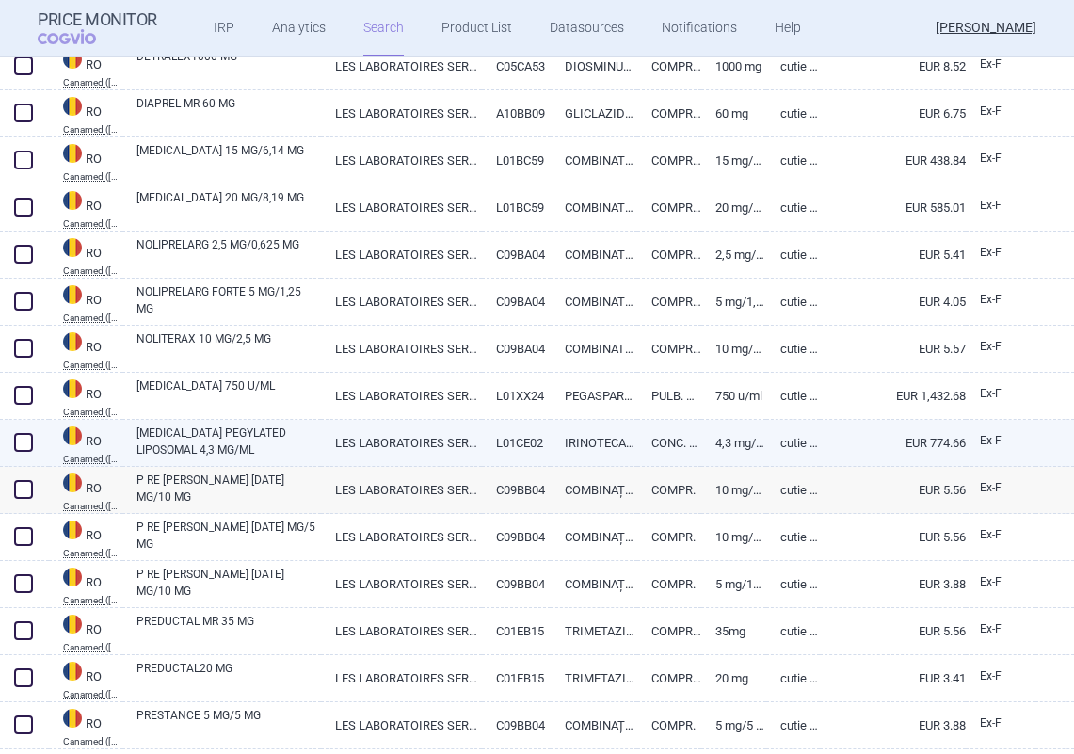
scroll to position [295, 0]
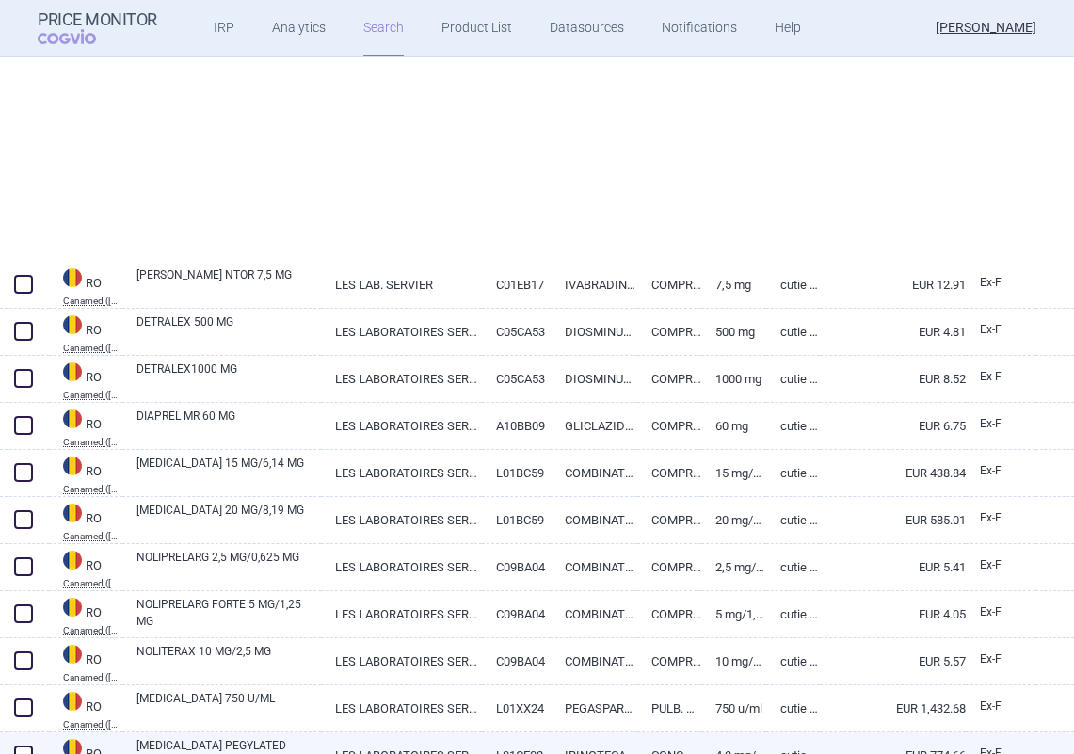
select select "mah"
select select "country"
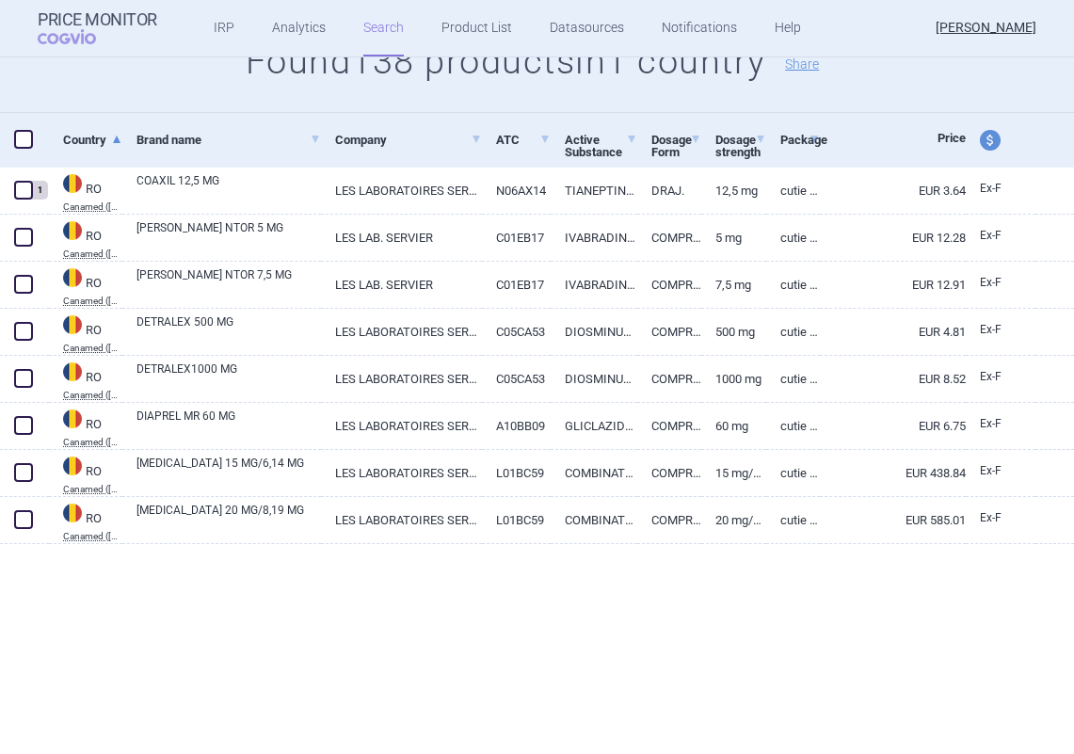
scroll to position [0, 0]
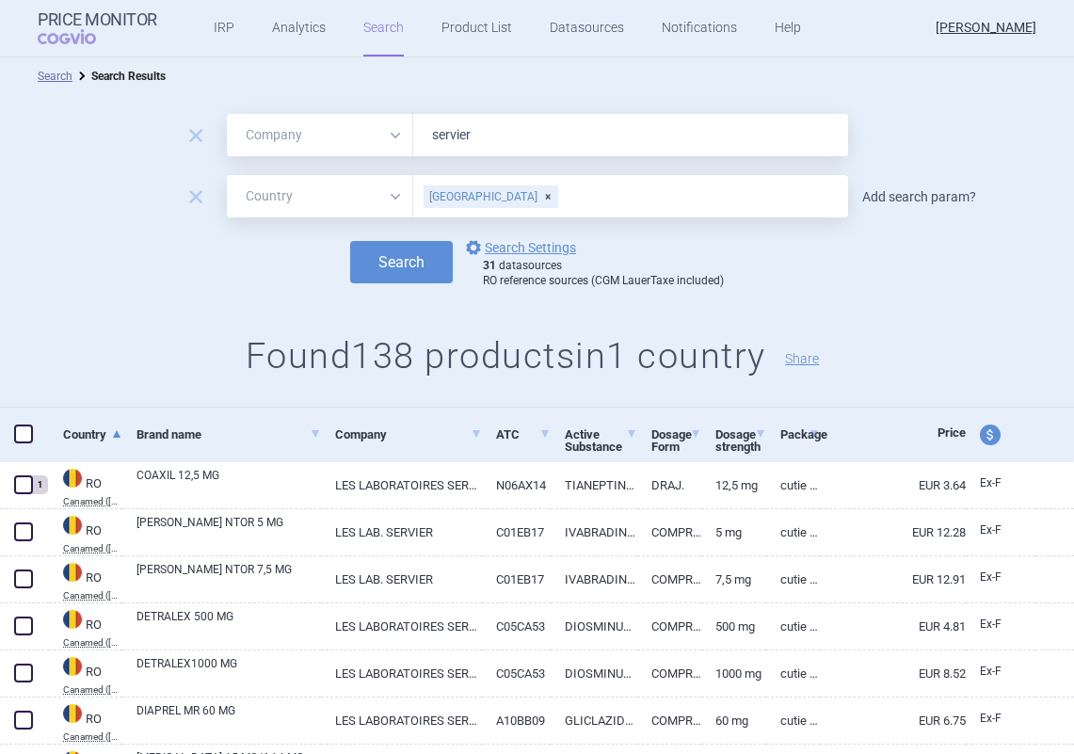
click at [904, 203] on link "Add search param?" at bounding box center [919, 196] width 114 height 13
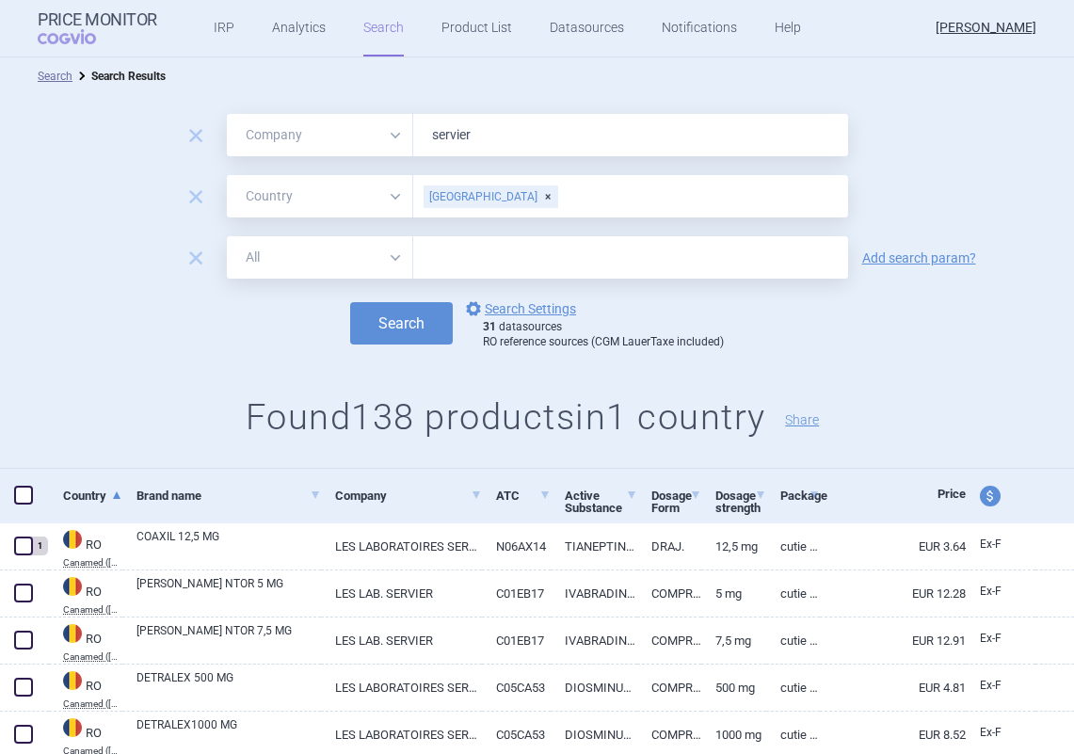
click at [299, 266] on select "All Brand Name ATC Company Active Substance Country Newer than" at bounding box center [320, 257] width 186 height 42
select select "brandName"
click at [227, 236] on select "All Brand Name ATC Company Active Substance Country Newer than" at bounding box center [320, 257] width 186 height 42
click at [504, 249] on input "text" at bounding box center [630, 257] width 435 height 42
paste input "PRESTANCE"
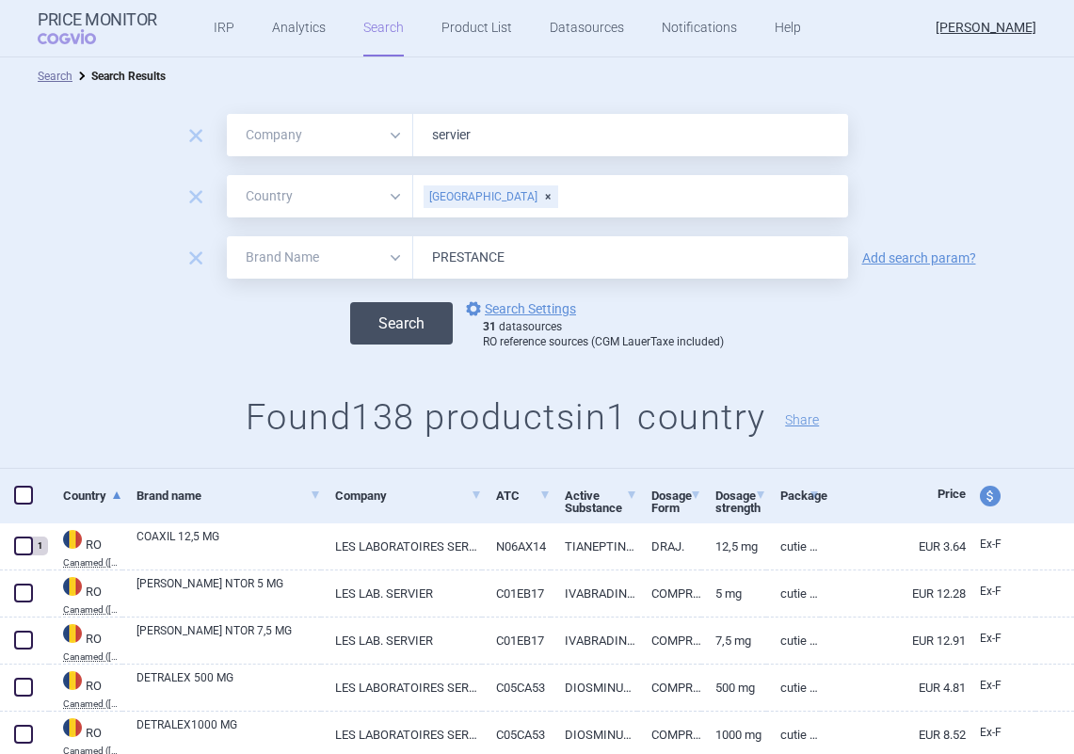
type input "PRESTANCE"
click at [376, 325] on button "Search" at bounding box center [401, 323] width 103 height 42
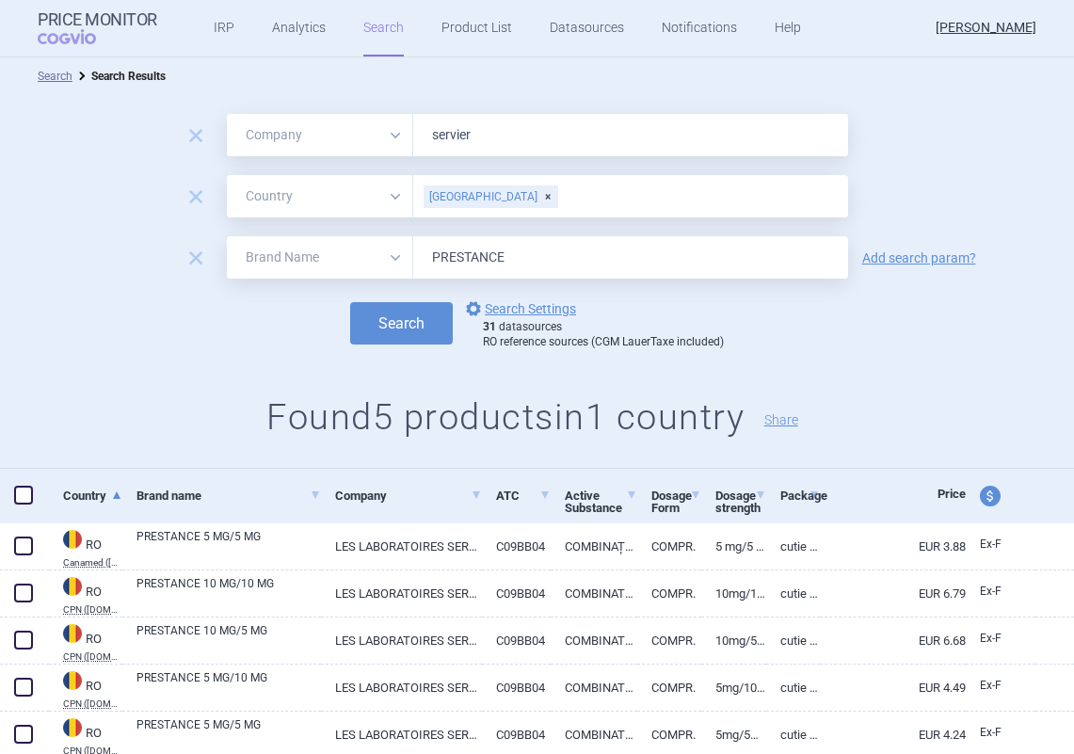
scroll to position [66, 0]
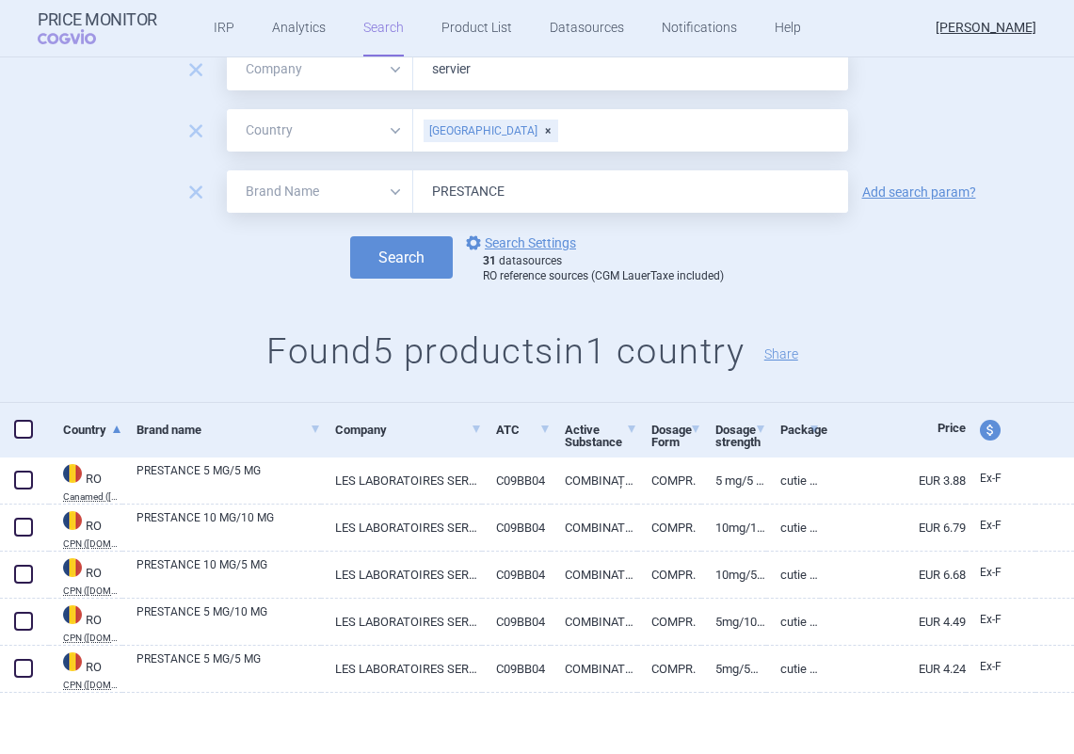
click at [494, 191] on input "PRESTANCE" at bounding box center [630, 191] width 435 height 42
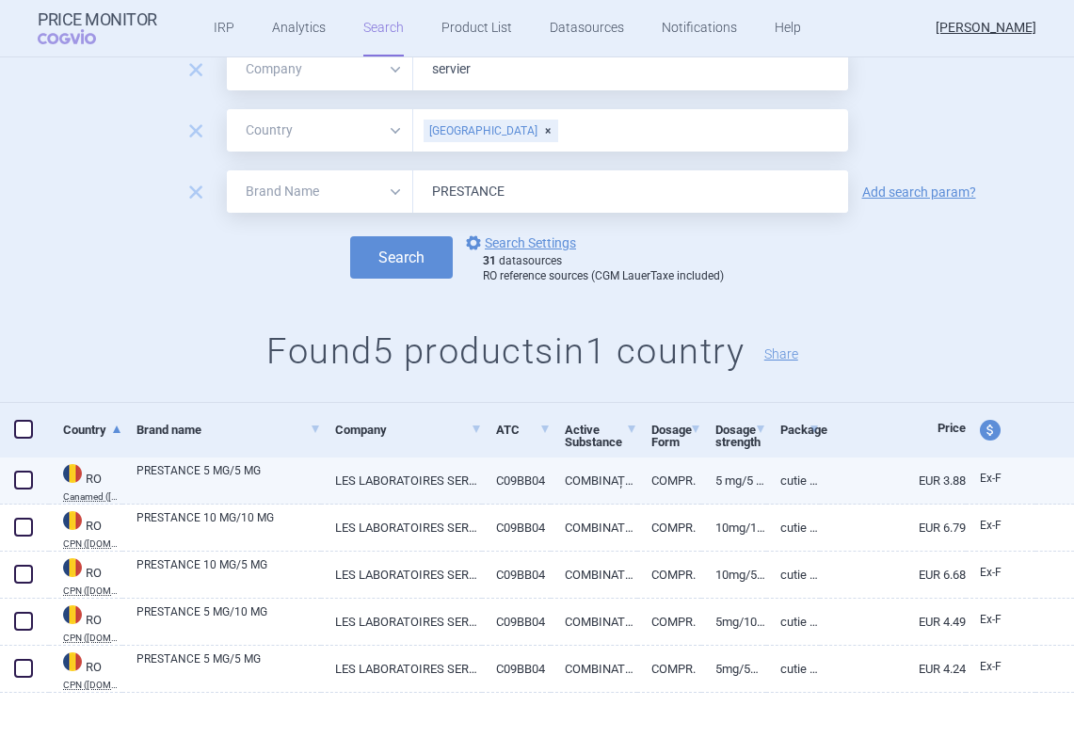
click at [219, 472] on link "PRESTANCE 5 MG/5 MG" at bounding box center [228, 479] width 184 height 34
select select "EUR"
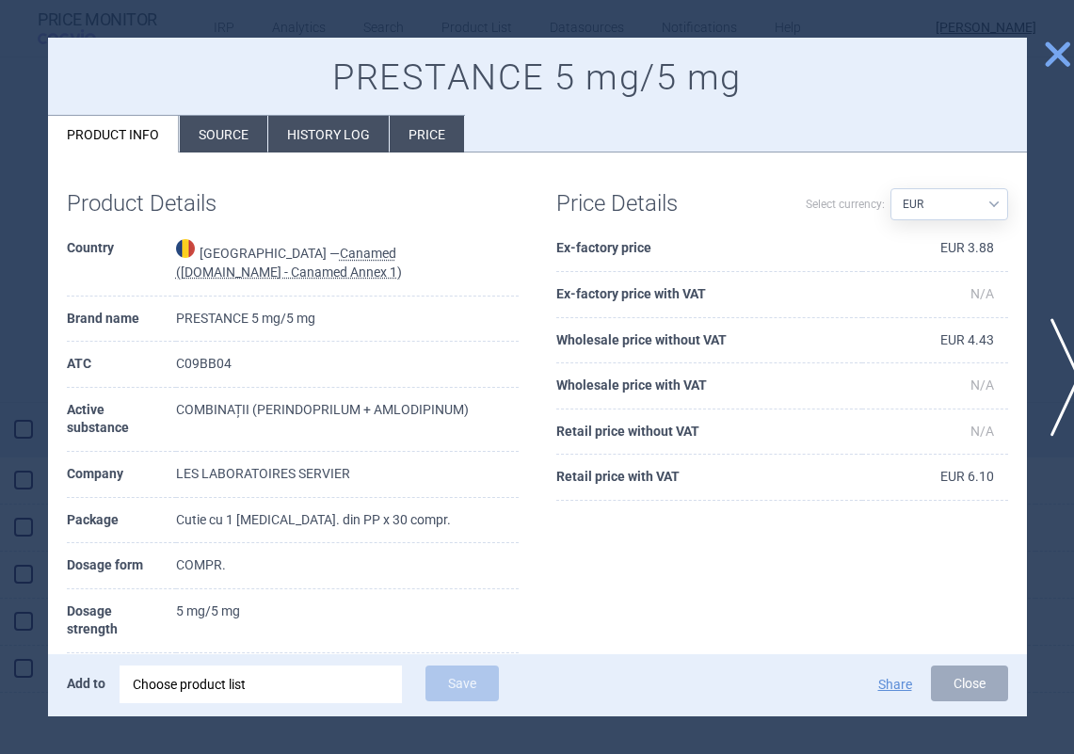
click at [216, 135] on li "Source" at bounding box center [224, 134] width 88 height 37
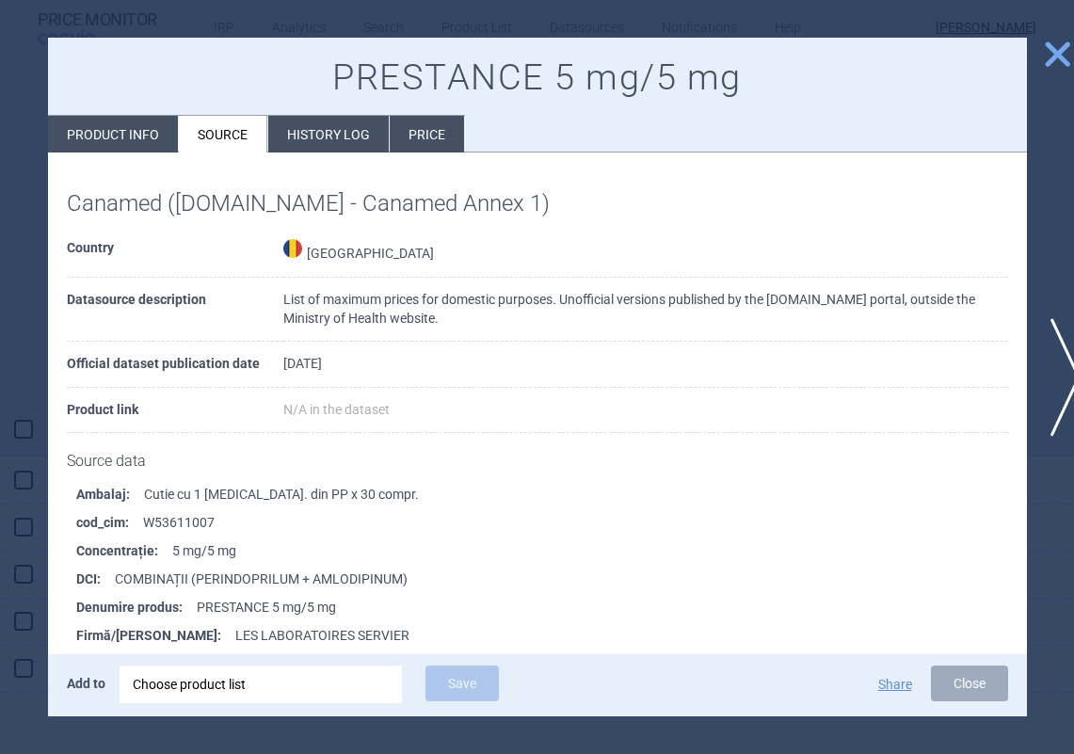
click at [191, 527] on li "cod_cim : W53611007" at bounding box center [551, 522] width 951 height 28
copy li "W53611007"
click at [973, 671] on button "Close" at bounding box center [969, 683] width 77 height 36
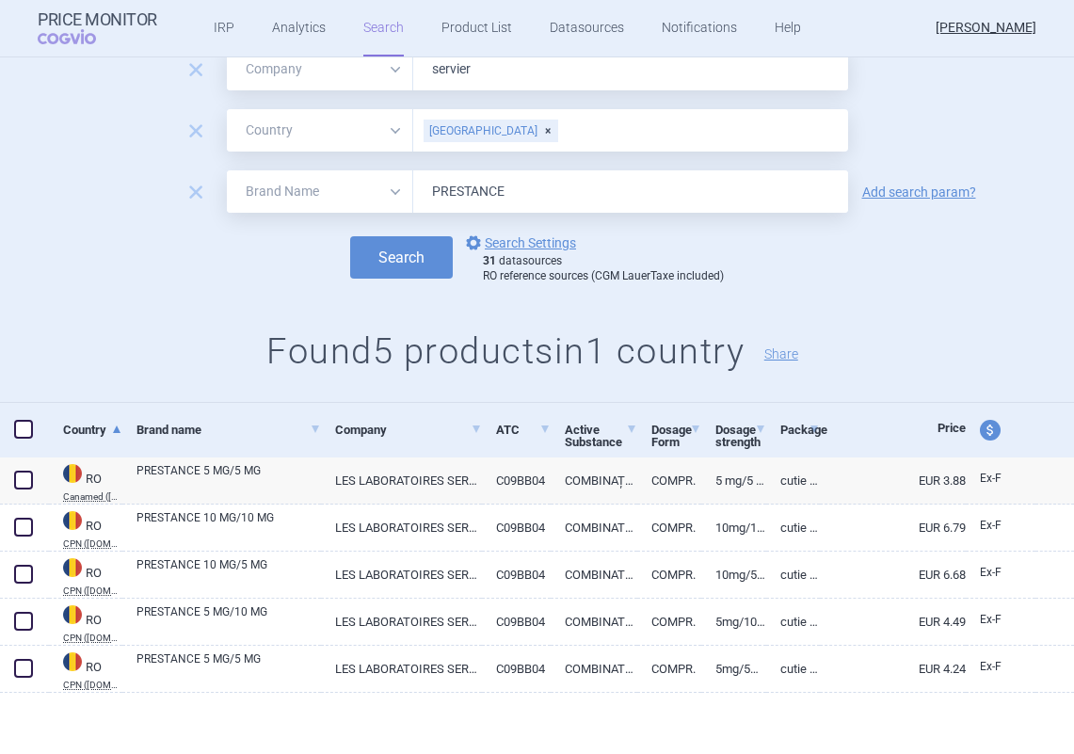
click at [495, 193] on input "PRESTANCE" at bounding box center [630, 191] width 435 height 42
click at [294, 190] on select "All Brand Name ATC Company Active Substance Country Newer than" at bounding box center [320, 191] width 186 height 42
select select "all"
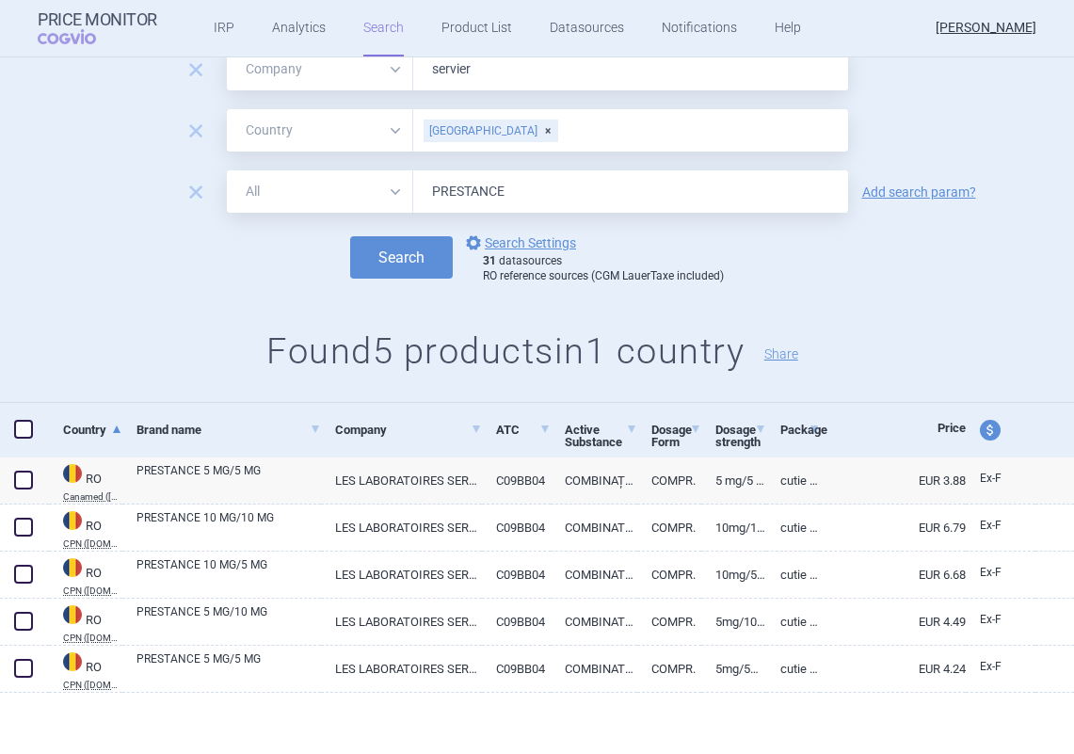
click at [227, 170] on select "All Brand Name ATC Company Active Substance Country Newer than" at bounding box center [320, 191] width 186 height 42
click at [504, 186] on input "PRESTANCE" at bounding box center [630, 191] width 435 height 42
paste input "W53611007"
type input "W53611007"
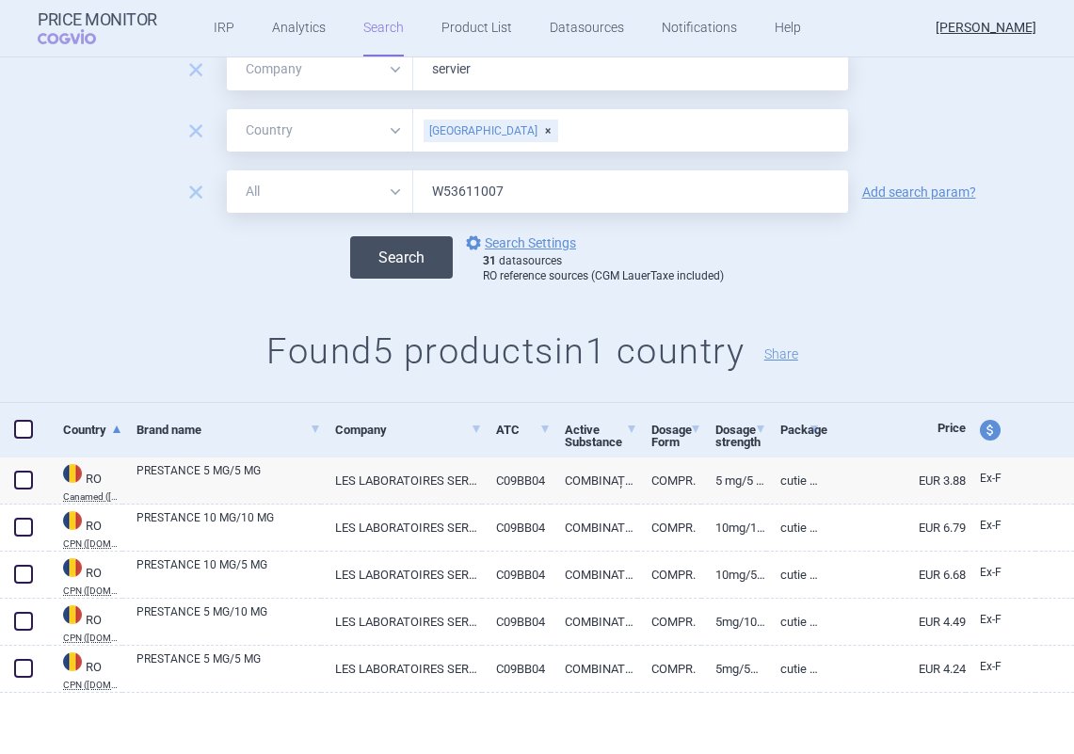
click at [399, 270] on button "Search" at bounding box center [401, 257] width 103 height 42
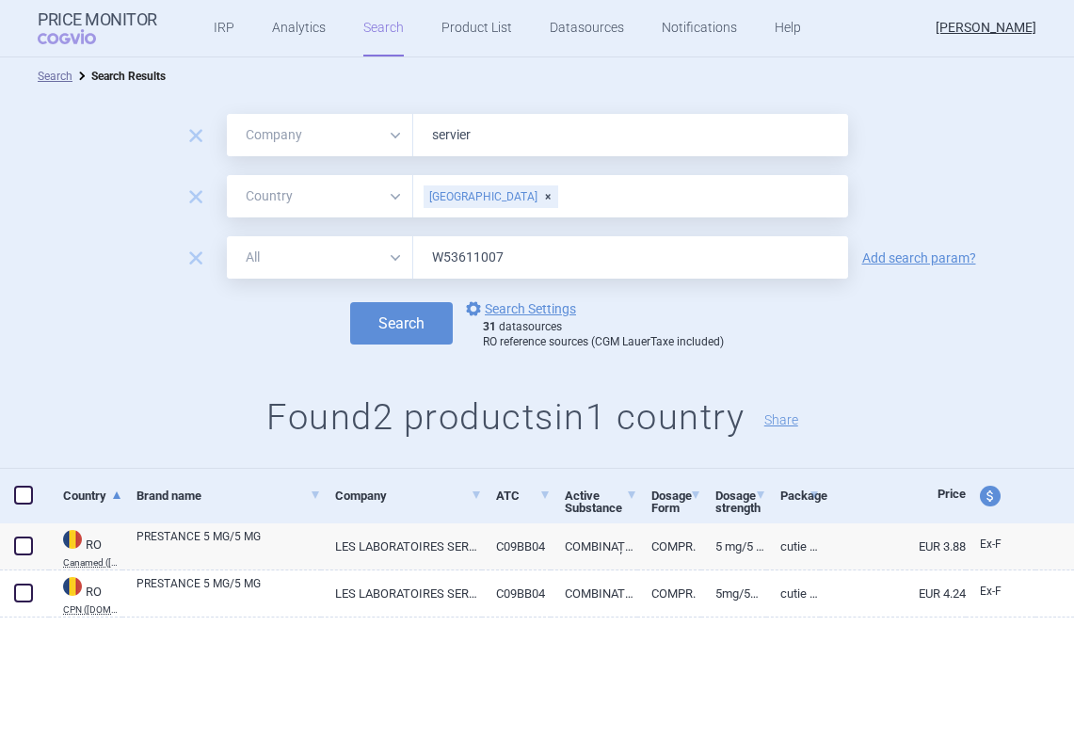
click at [177, 258] on div "remove" at bounding box center [196, 259] width 52 height 29
click at [195, 251] on span "remove" at bounding box center [196, 258] width 26 height 26
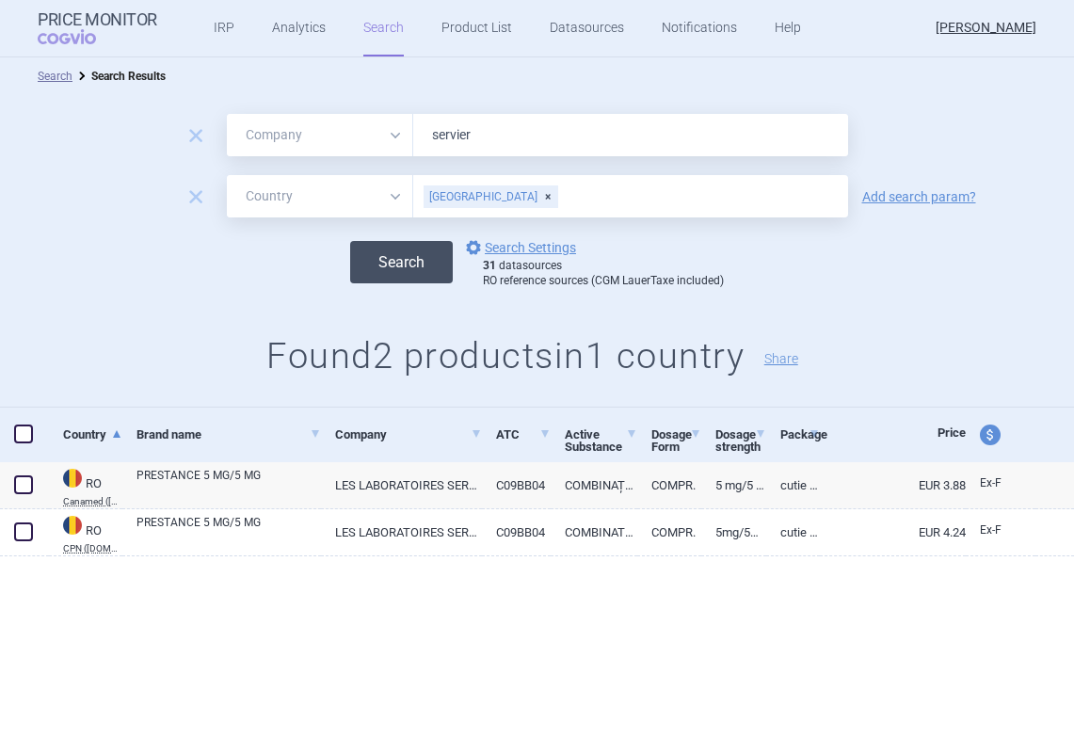
click at [365, 264] on button "Search" at bounding box center [401, 262] width 103 height 42
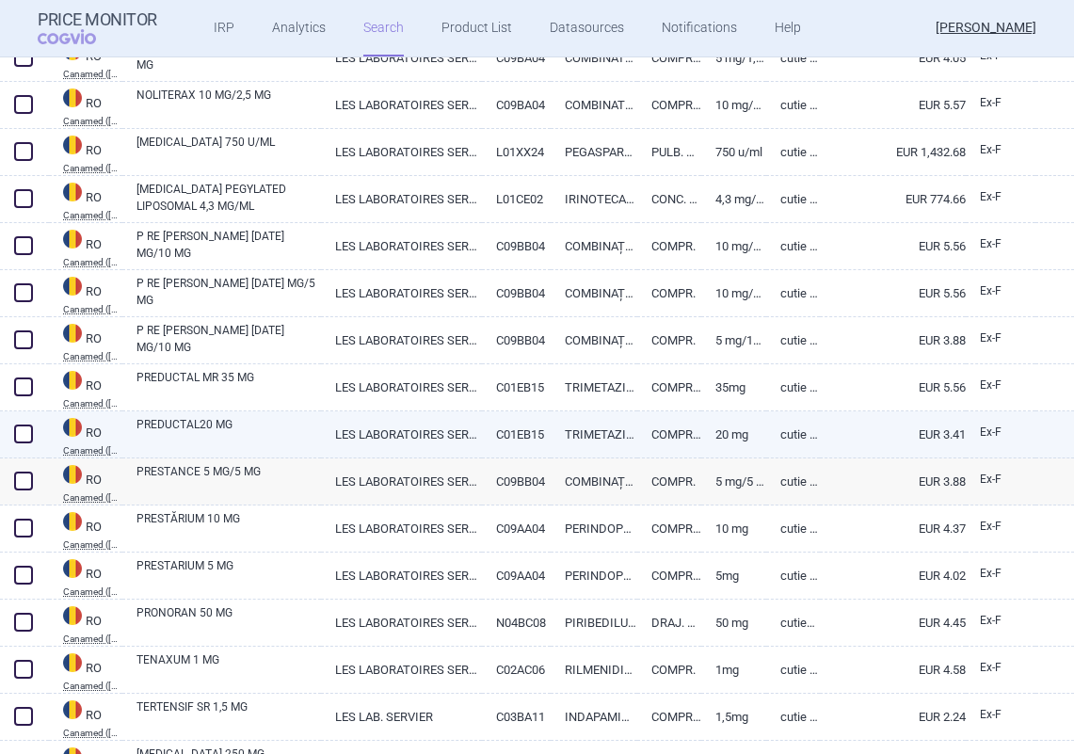
scroll to position [828, 0]
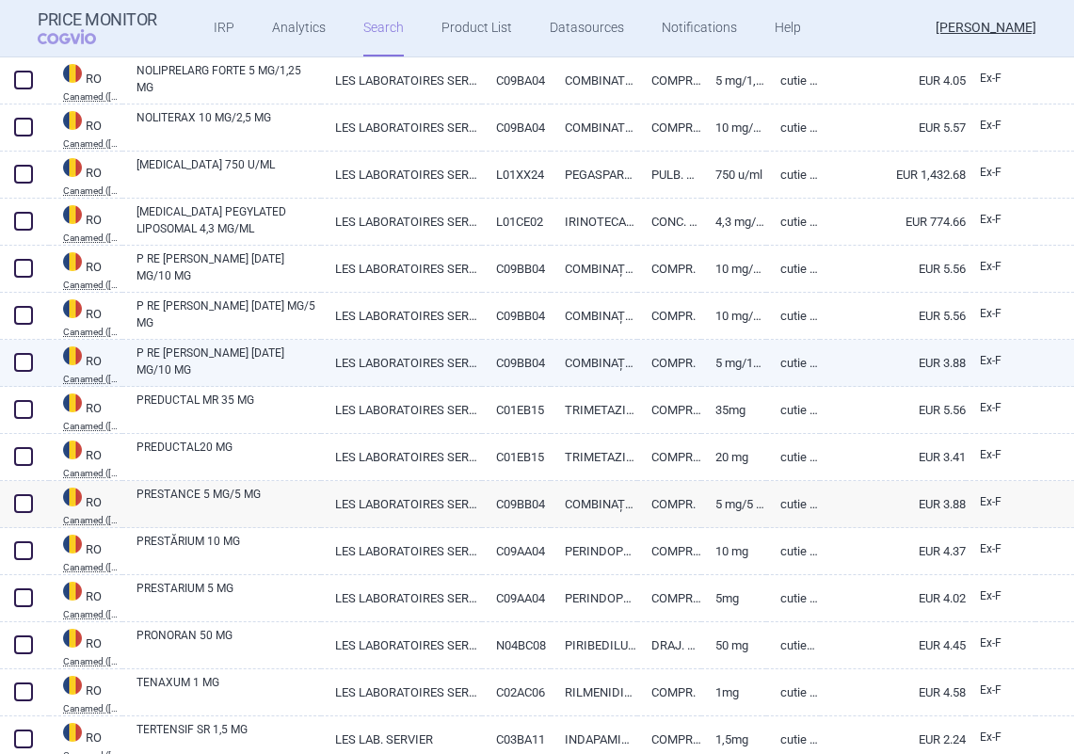
click at [173, 361] on link "P RE [PERSON_NAME] [DATE] MG/10 MG" at bounding box center [228, 361] width 184 height 34
select select "EUR"
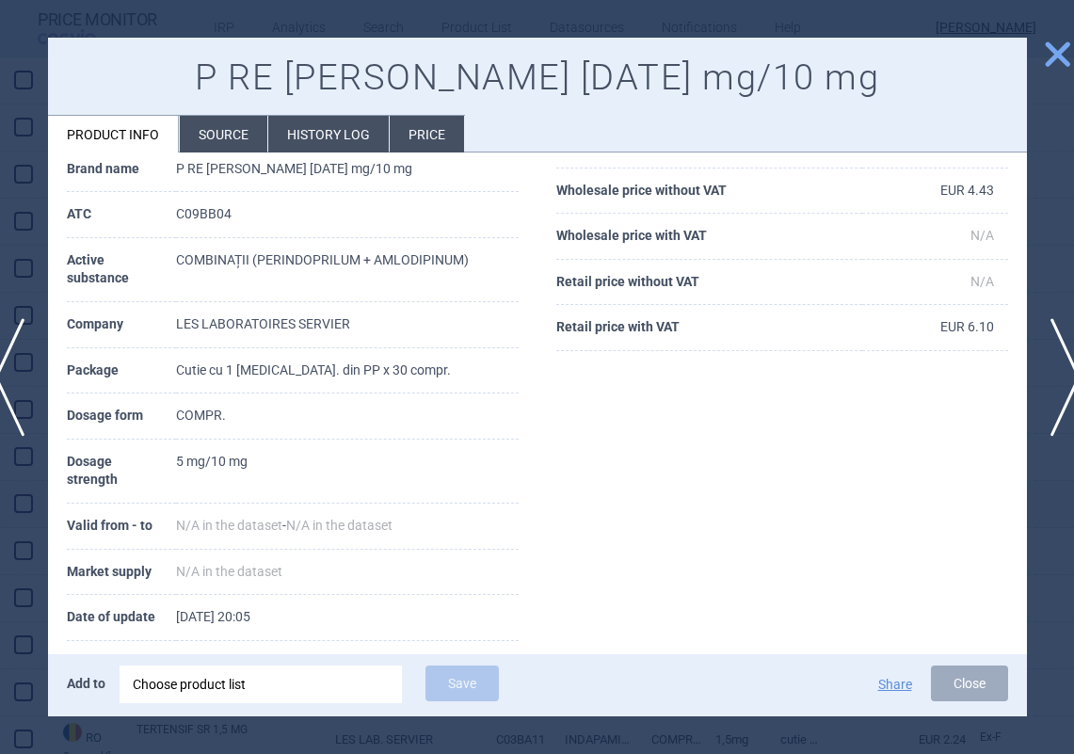
scroll to position [157, 0]
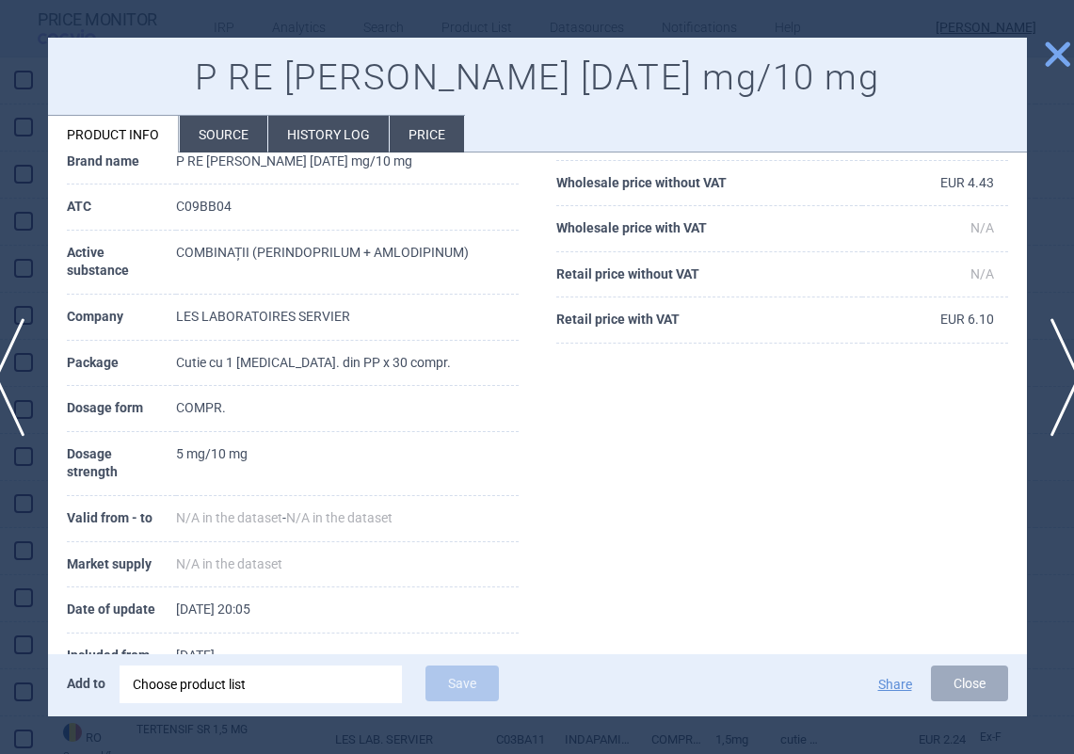
click at [217, 143] on li "Source" at bounding box center [224, 134] width 88 height 37
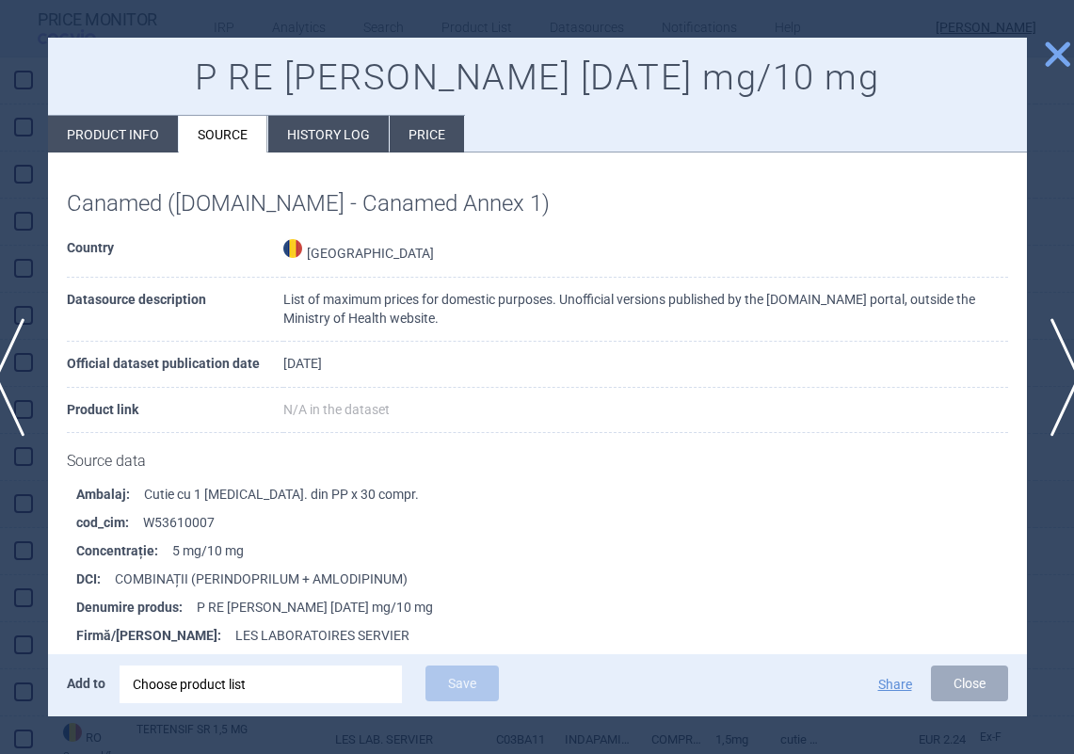
click at [203, 517] on li "cod_cim : W53610007" at bounding box center [551, 522] width 951 height 28
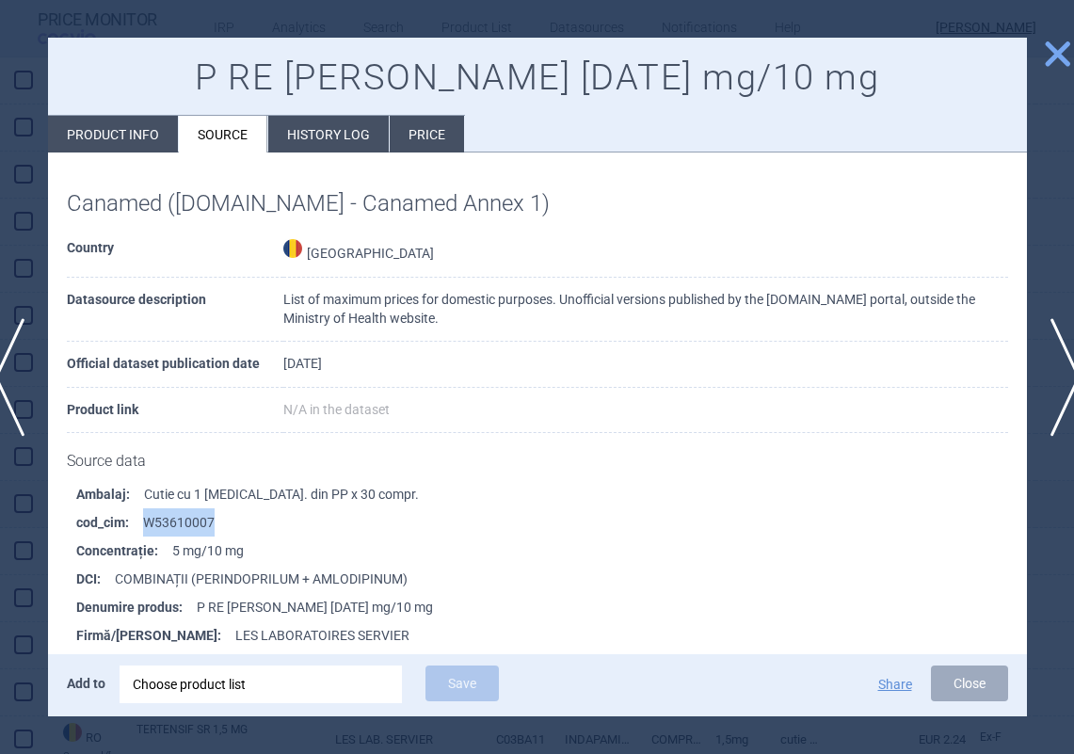
click at [1058, 51] on span "close" at bounding box center [1057, 54] width 33 height 33
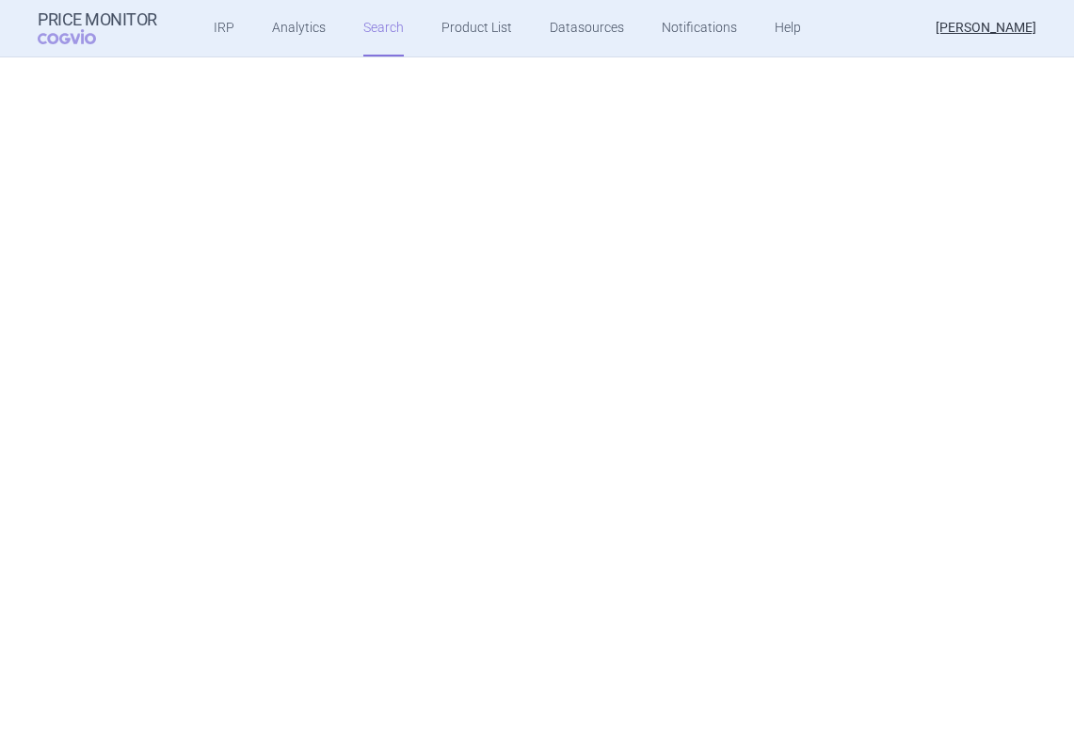
select select "mah"
select select "country"
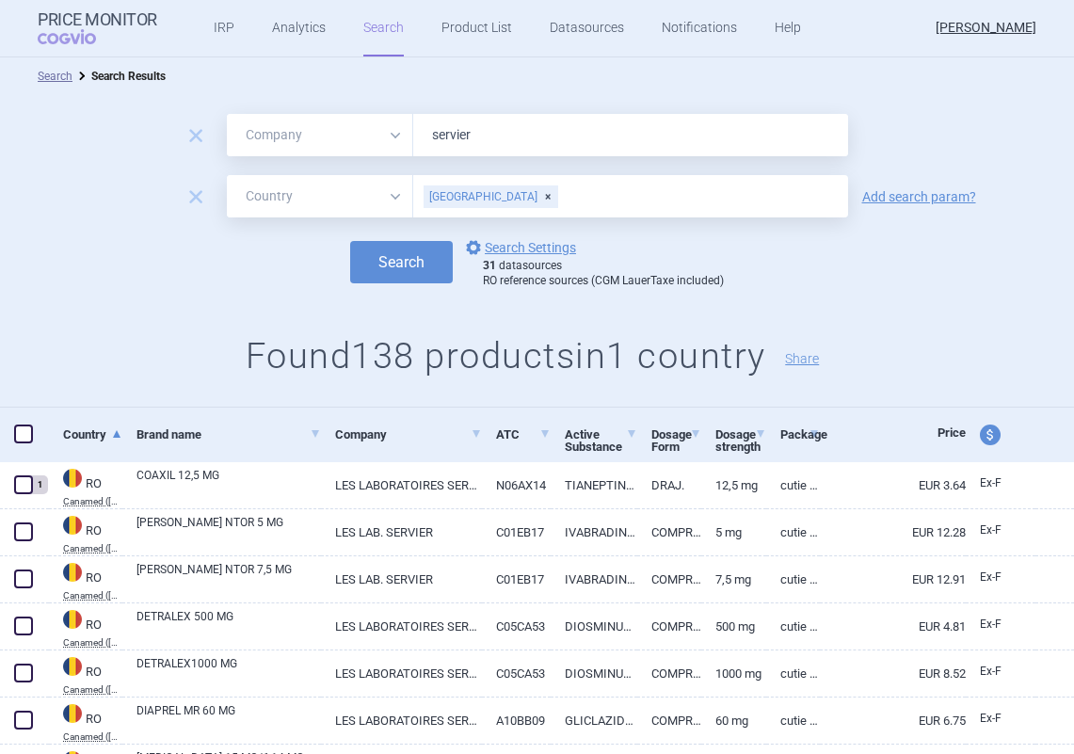
click at [903, 178] on div "remove All Brand Name ATC Company Active Substance Country Newer than [GEOGRAPH…" at bounding box center [537, 196] width 1074 height 42
click at [920, 193] on link "Add search param?" at bounding box center [919, 196] width 114 height 13
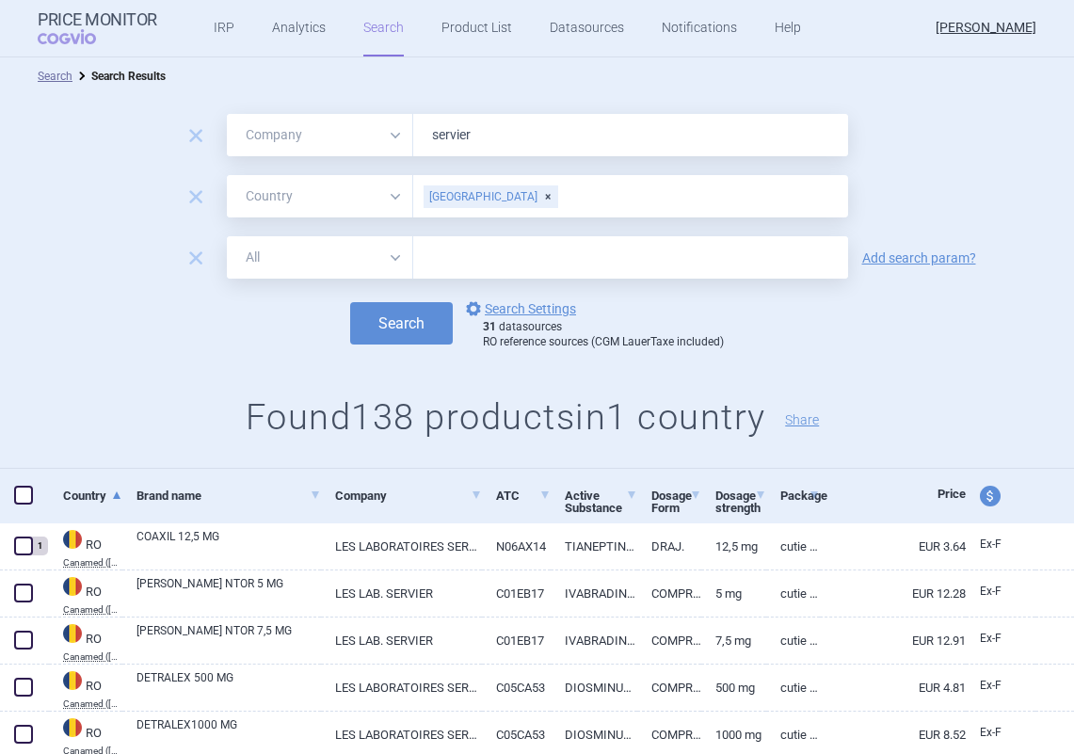
click at [462, 257] on input "text" at bounding box center [630, 257] width 435 height 42
paste input "W53610007"
type input "W53610007"
click at [415, 320] on button "Search" at bounding box center [401, 323] width 103 height 42
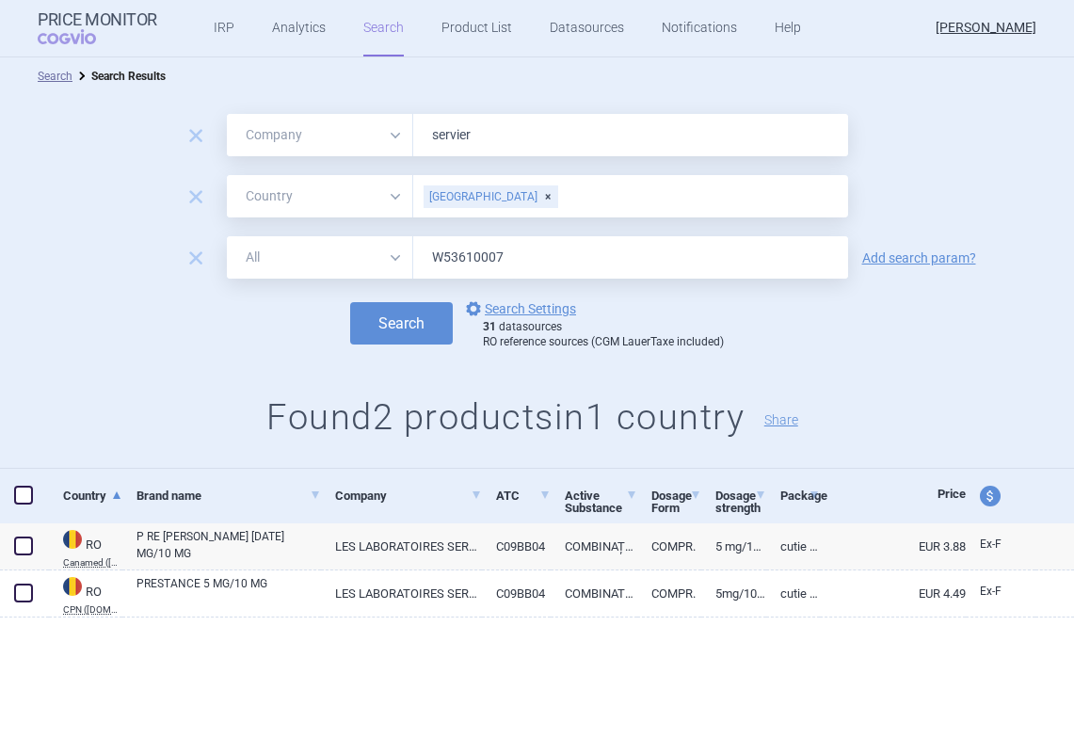
click at [151, 369] on div "remove All Brand Name ATC Company Active Substance Country Newer than servier r…" at bounding box center [537, 282] width 1074 height 374
